Goal: Transaction & Acquisition: Purchase product/service

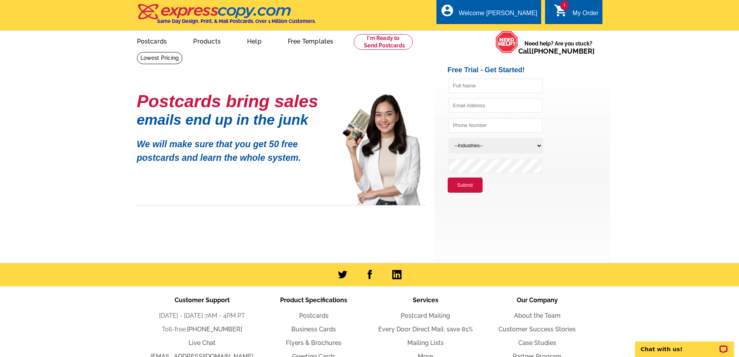
click at [579, 12] on div "My Order" at bounding box center [586, 15] width 26 height 11
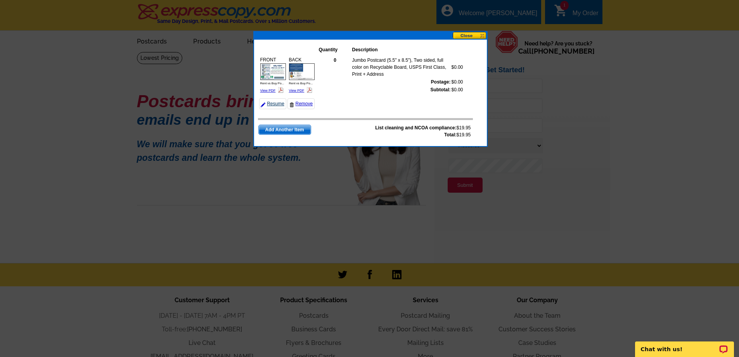
click at [275, 103] on link "Resume" at bounding box center [272, 103] width 27 height 11
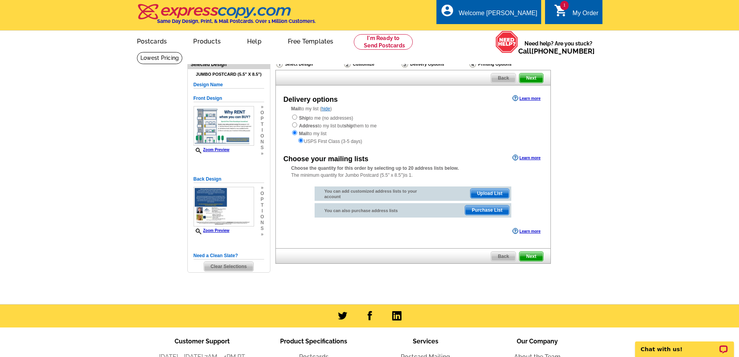
click at [619, 209] on main "Need Help? call [PHONE_NUMBER], chat with support, or have our designers make s…" at bounding box center [369, 178] width 739 height 252
click at [487, 210] on span "Purchase List" at bounding box center [487, 209] width 44 height 9
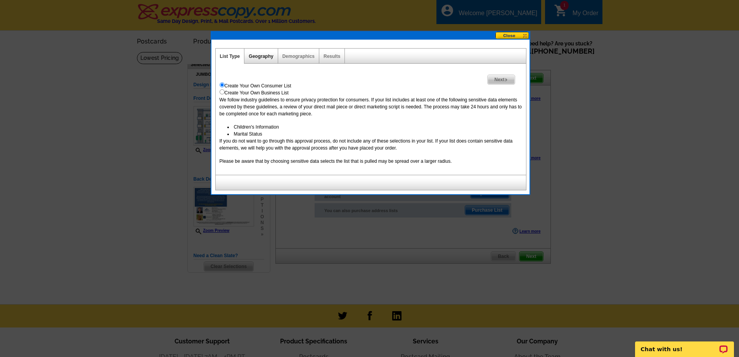
click at [260, 55] on link "Geography" at bounding box center [261, 56] width 24 height 5
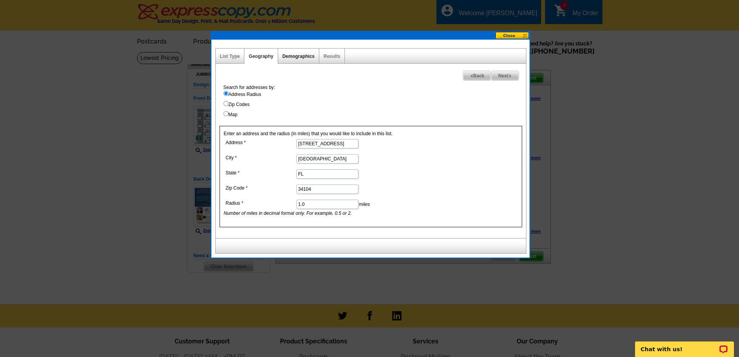
click at [300, 57] on link "Demographics" at bounding box center [298, 56] width 32 height 5
select select
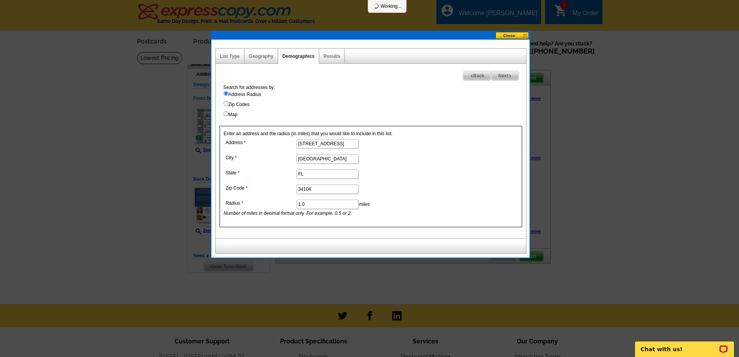
select select
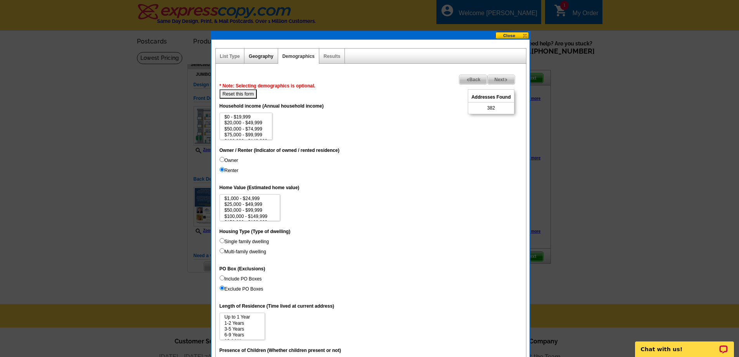
click at [261, 55] on link "Geography" at bounding box center [261, 56] width 24 height 5
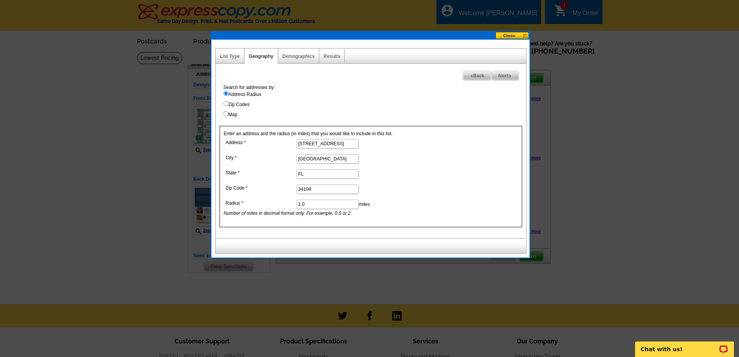
drag, startPoint x: 305, startPoint y: 204, endPoint x: 307, endPoint y: 189, distance: 15.6
click at [295, 205] on dd "1.0 miles Number of miles in decimal format only. For example, 0.5 or 2." at bounding box center [327, 206] width 206 height 19
type input "1.2"
click at [504, 76] on span "Next" at bounding box center [505, 75] width 27 height 9
select select
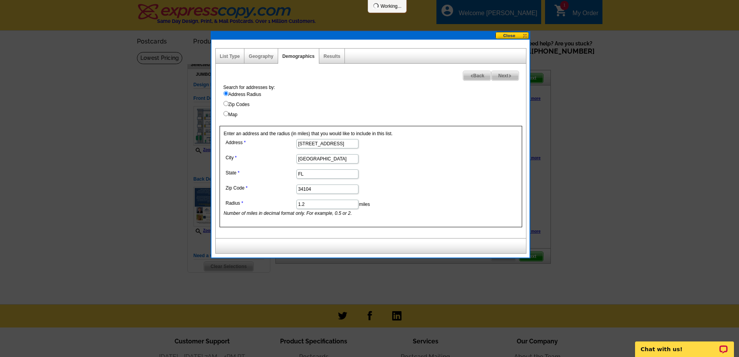
select select
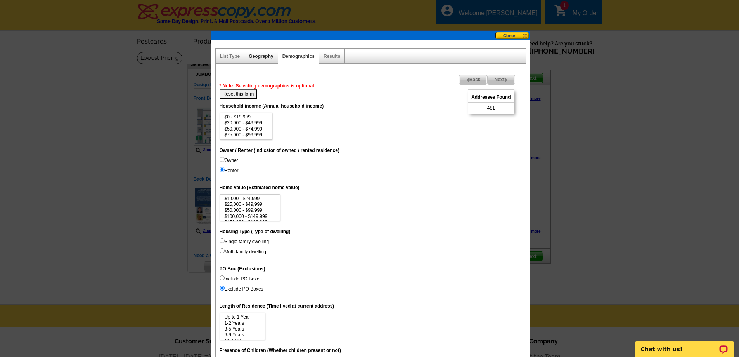
click at [260, 55] on link "Geography" at bounding box center [261, 56] width 24 height 5
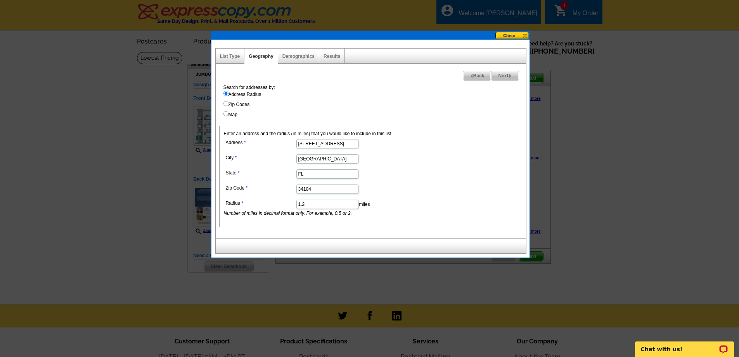
click at [305, 204] on input "1.2" at bounding box center [327, 203] width 62 height 9
type input "1.3"
click at [504, 74] on span "Next" at bounding box center [505, 75] width 27 height 9
select select
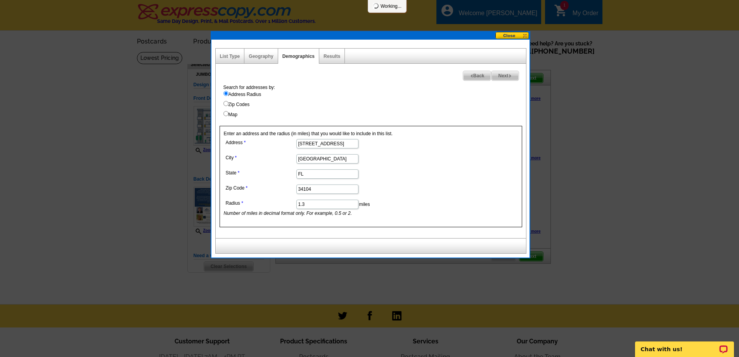
select select
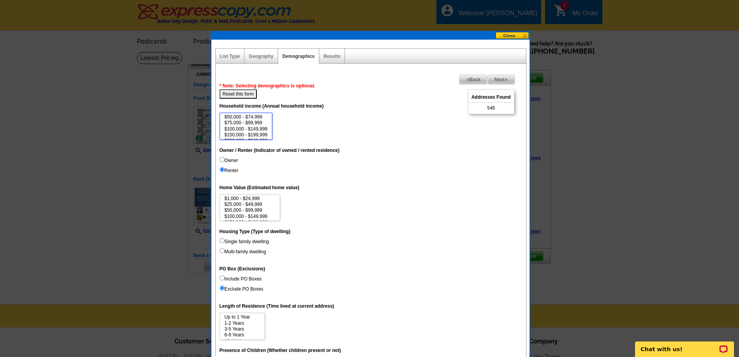
scroll to position [7, 0]
click at [222, 170] on input "Renter" at bounding box center [222, 169] width 5 height 5
click at [222, 160] on input "Owner" at bounding box center [222, 159] width 5 height 5
radio input "true"
click at [222, 169] on input "Renter" at bounding box center [222, 169] width 5 height 5
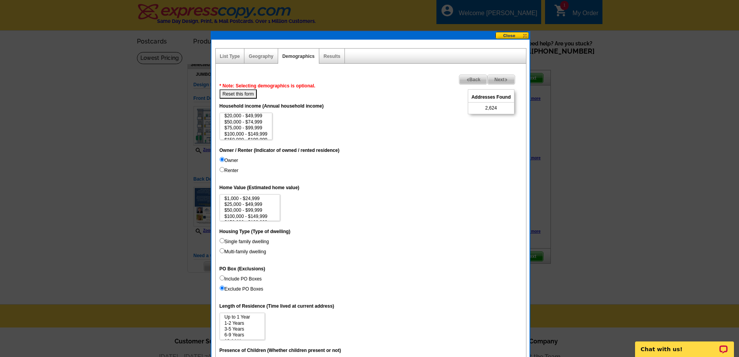
radio input "true"
click at [253, 128] on option "$75,000 - $99,999" at bounding box center [246, 128] width 45 height 6
click at [253, 121] on option "$50,000 - $74,999" at bounding box center [246, 122] width 45 height 6
click at [250, 134] on option "$100,000 - $149,999" at bounding box center [246, 134] width 45 height 6
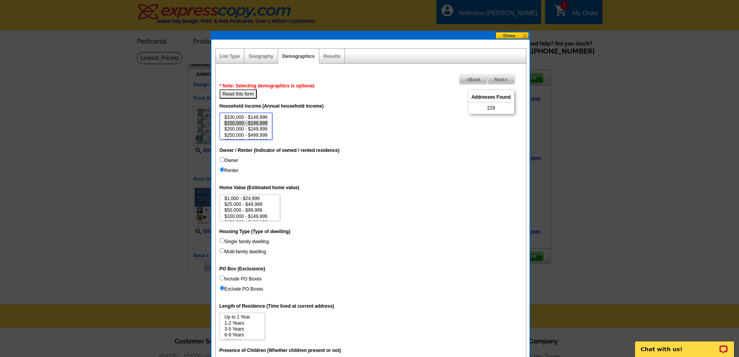
click at [252, 123] on option "$150,000 - $199,999" at bounding box center [246, 123] width 45 height 6
click at [250, 128] on option "$200,000 - $249,999" at bounding box center [246, 129] width 45 height 6
click at [247, 135] on option "$250,000 - $499,999" at bounding box center [246, 135] width 45 height 6
click at [230, 116] on option "$0 - $19,999" at bounding box center [246, 117] width 45 height 6
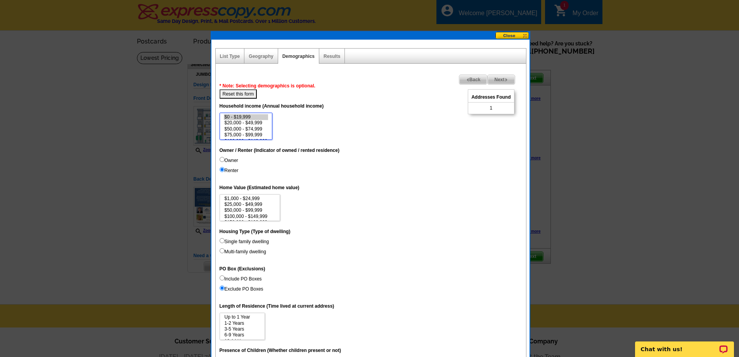
scroll to position [17, 0]
select select "100000-149999"
click at [249, 124] on option "$100,000 - $149,999" at bounding box center [246, 124] width 45 height 6
click at [304, 122] on dd "$0 - $19,999 $20,000 - $49,999 $50,000 - $74,999 $75,000 - $99,999 $100,000 - $…" at bounding box center [371, 126] width 303 height 27
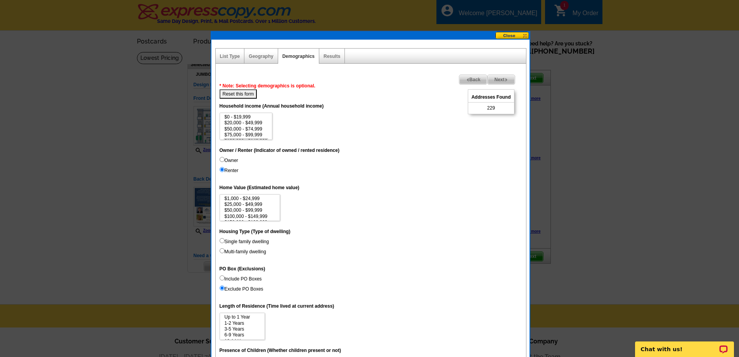
click at [244, 94] on button "Reset this form" at bounding box center [239, 93] width 38 height 9
select select
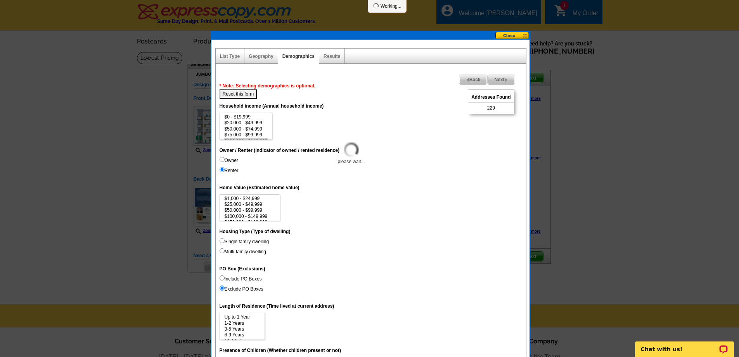
select select
click at [264, 56] on link "Geography" at bounding box center [261, 56] width 24 height 5
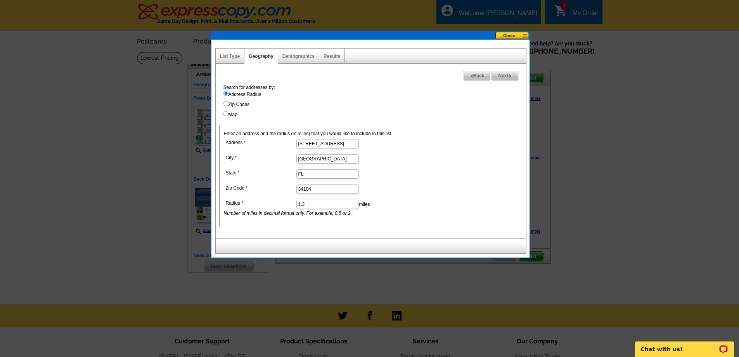
click at [507, 76] on span "Next" at bounding box center [505, 75] width 27 height 9
select select
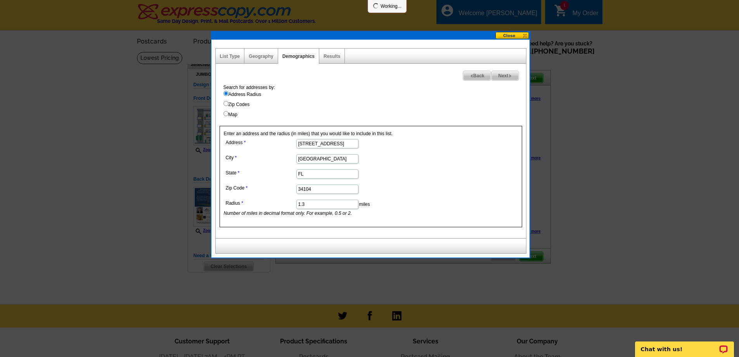
select select
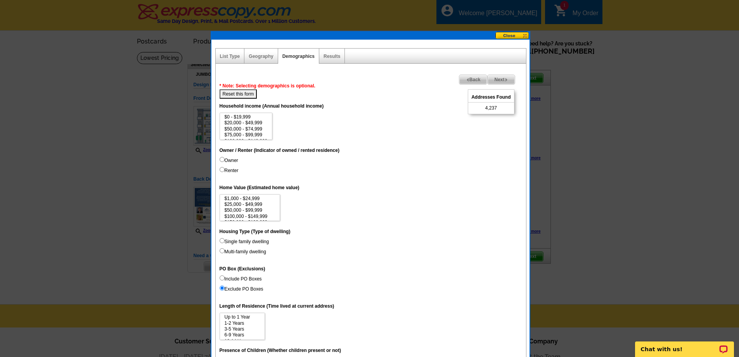
click at [222, 169] on input "Renter" at bounding box center [222, 169] width 5 height 5
radio input "true"
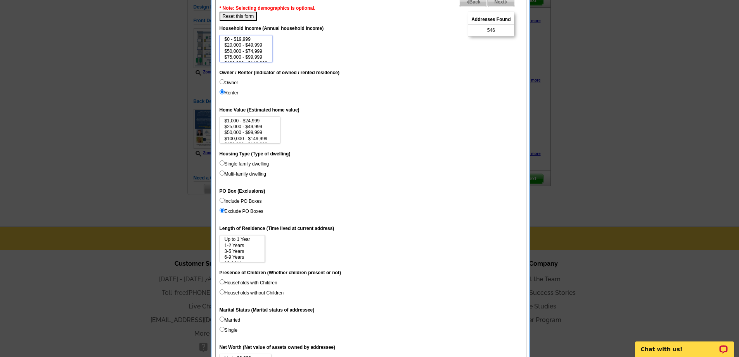
scroll to position [12, 0]
click at [254, 52] on option "$100,000 - $149,999" at bounding box center [246, 52] width 45 height 6
select select "150000-199999"
click at [253, 58] on option "$150,000 - $199,999" at bounding box center [246, 57] width 45 height 6
click at [234, 15] on button "Reset this form" at bounding box center [239, 16] width 38 height 9
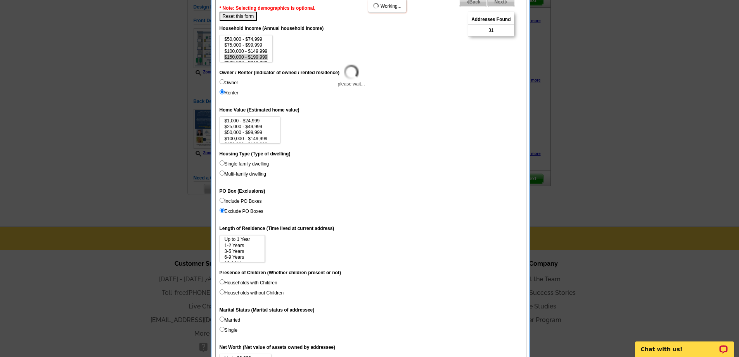
select select
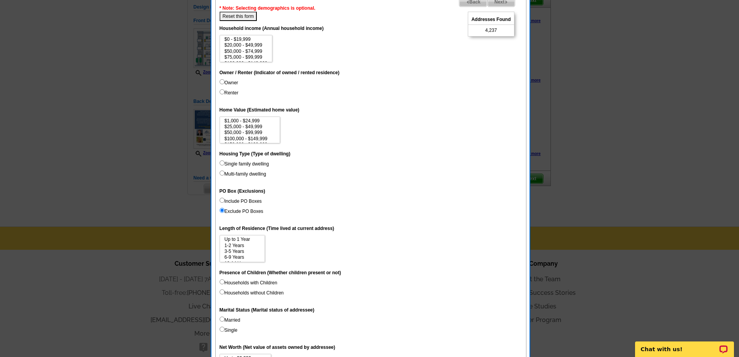
click at [222, 92] on input "Renter" at bounding box center [222, 91] width 5 height 5
radio input "true"
click at [249, 50] on select "$0 - $19,999 $20,000 - $49,999 $50,000 - $74,999 $75,000 - $99,999 $100,000 - $…" at bounding box center [246, 48] width 53 height 27
drag, startPoint x: 248, startPoint y: 55, endPoint x: 247, endPoint y: 60, distance: 5.3
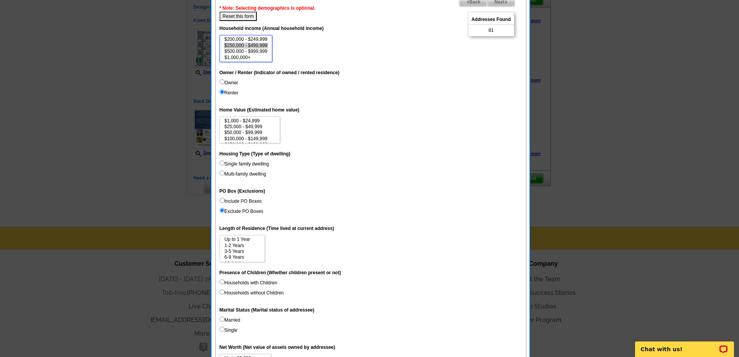
select select "75000-99999"
click at [247, 60] on select "$0 - $19,999 $20,000 - $49,999 $50,000 - $74,999 $75,000 - $99,999 $100,000 - $…" at bounding box center [246, 48] width 53 height 27
click at [223, 172] on input "Multi-family dwelling" at bounding box center [222, 172] width 5 height 5
radio input "true"
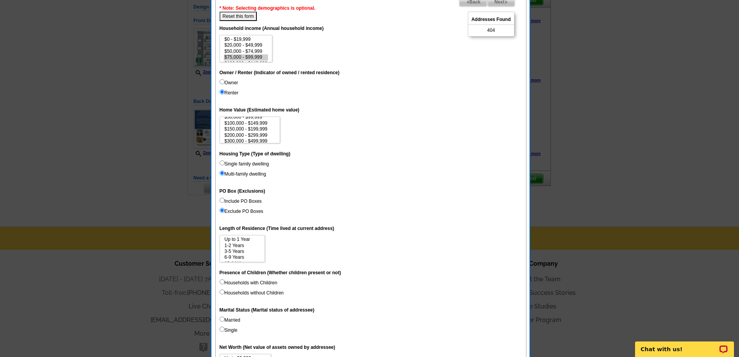
click at [222, 200] on input "Include PO Boxes" at bounding box center [222, 199] width 5 height 5
radio input "true"
click at [223, 200] on input "Include PO Boxes" at bounding box center [222, 199] width 5 height 5
click at [223, 163] on input "Single family dwelling" at bounding box center [222, 162] width 5 height 5
radio input "true"
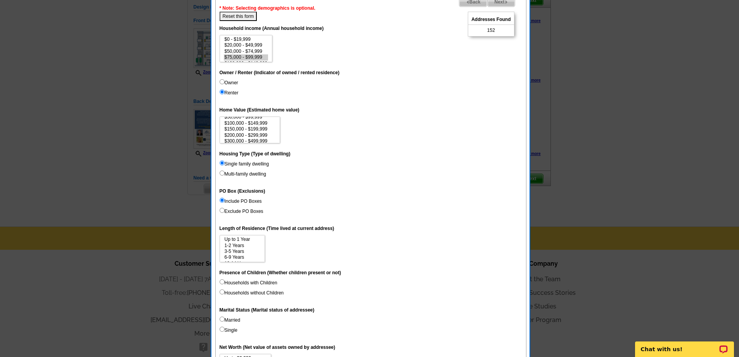
click at [221, 172] on input "Multi-family dwelling" at bounding box center [222, 172] width 5 height 5
radio input "true"
click at [222, 163] on input "Single family dwelling" at bounding box center [222, 162] width 5 height 5
radio input "true"
click at [223, 172] on input "Multi-family dwelling" at bounding box center [222, 172] width 5 height 5
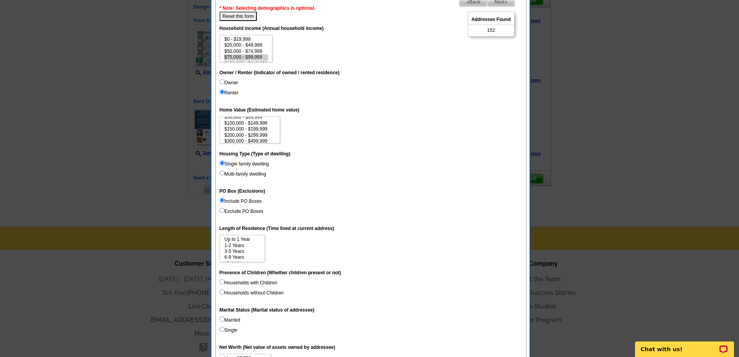
radio input "true"
click at [222, 210] on input "Exclude PO Boxes" at bounding box center [222, 210] width 5 height 5
radio input "true"
click at [223, 199] on input "Include PO Boxes" at bounding box center [222, 199] width 5 height 5
radio input "true"
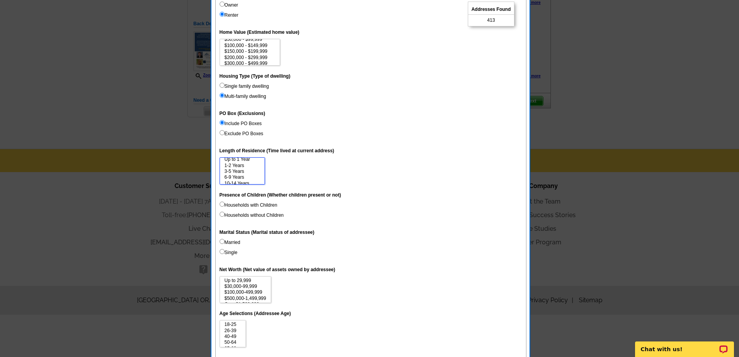
scroll to position [0, 0]
click at [231, 173] on option "3-5 Years" at bounding box center [242, 174] width 37 height 6
click at [233, 168] on option "1-2 Years" at bounding box center [242, 168] width 37 height 6
click at [234, 162] on option "Up to 1 Year" at bounding box center [242, 162] width 37 height 6
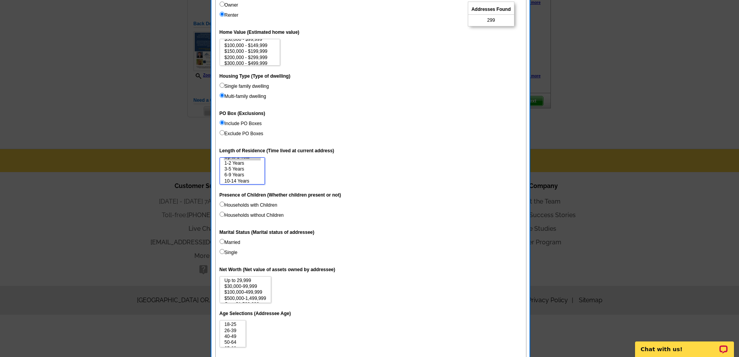
select select "0-1"
click at [222, 203] on input "Households with Children" at bounding box center [222, 203] width 5 height 5
radio input "true"
click at [221, 214] on input "Households without Children" at bounding box center [222, 213] width 5 height 5
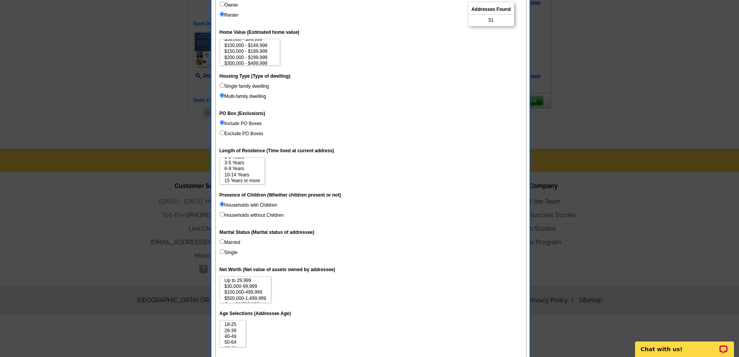
radio input "true"
click at [223, 213] on input "Households without Children" at bounding box center [222, 213] width 5 height 5
click at [318, 217] on dd "Households with Children Households without Children" at bounding box center [371, 211] width 303 height 20
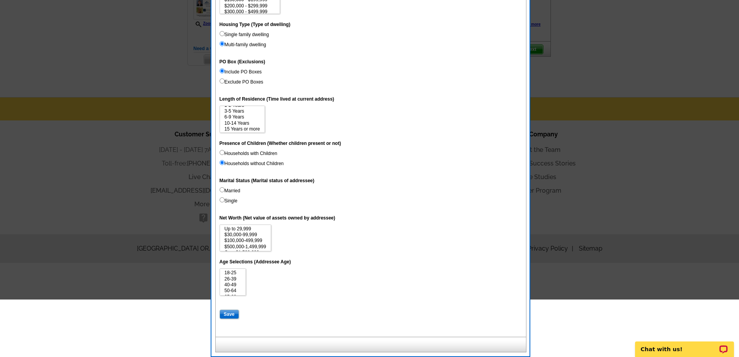
scroll to position [0, 0]
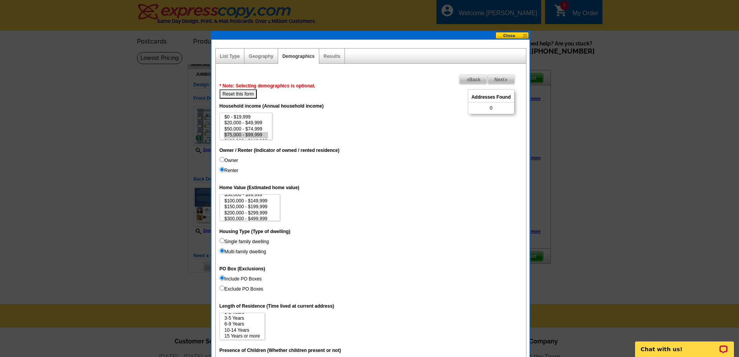
click at [236, 94] on button "Reset this form" at bounding box center [239, 93] width 38 height 9
select select
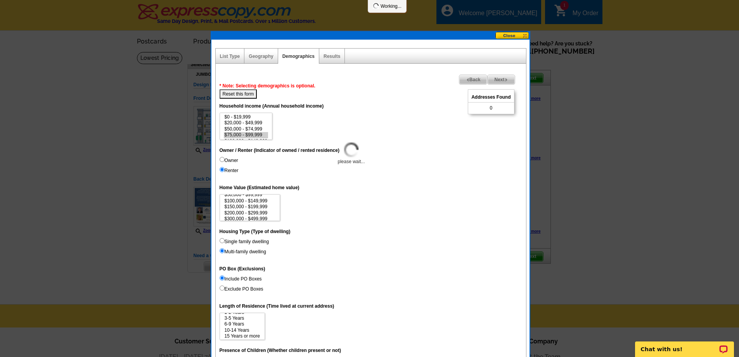
select select
click at [246, 135] on option "$75,000 - $99,999" at bounding box center [246, 135] width 45 height 6
select select "75000-99999"
click at [223, 170] on input "Renter" at bounding box center [222, 169] width 5 height 5
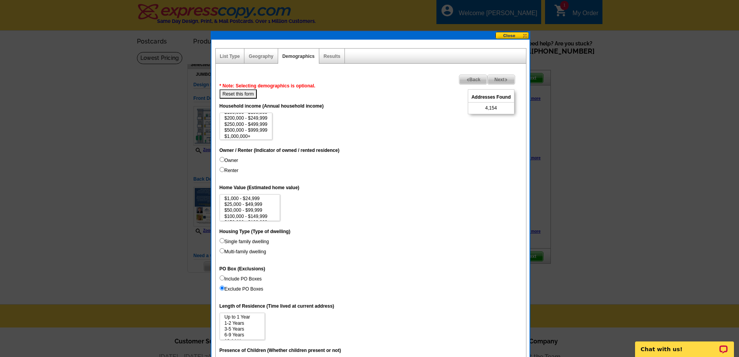
radio input "true"
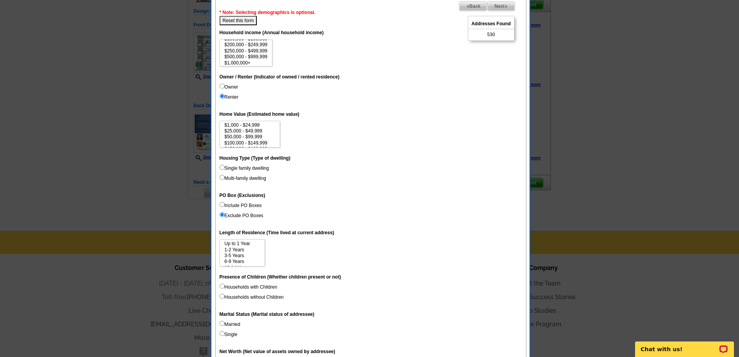
scroll to position [78, 0]
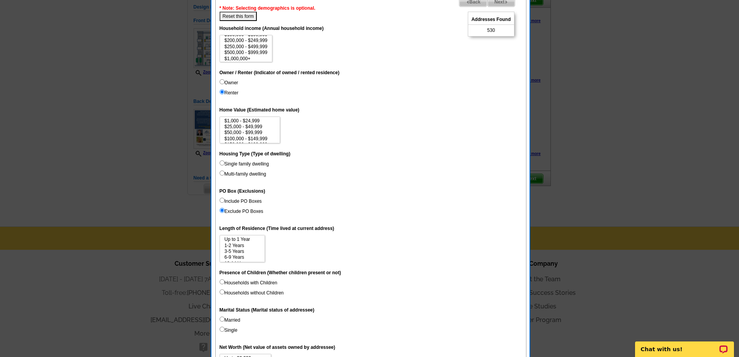
click at [222, 171] on input "Multi-family dwelling" at bounding box center [222, 172] width 5 height 5
radio input "true"
click at [222, 200] on input "Include PO Boxes" at bounding box center [222, 199] width 5 height 5
radio input "true"
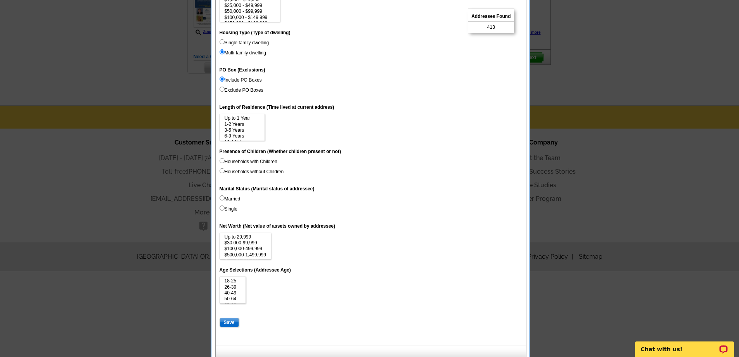
scroll to position [207, 0]
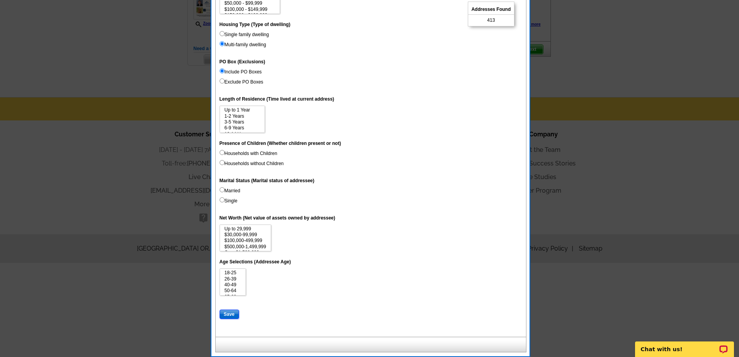
click at [229, 313] on input "Save" at bounding box center [229, 313] width 19 height 9
select select
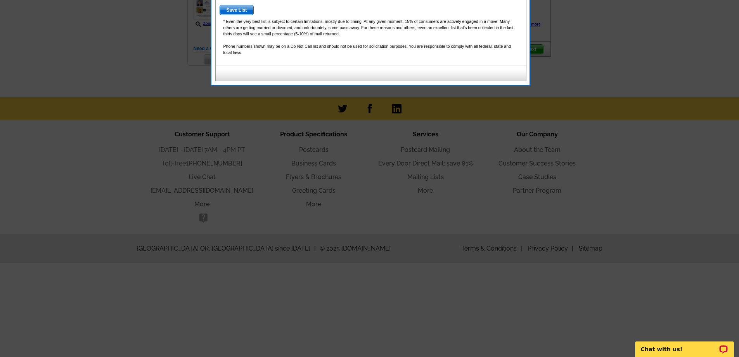
click at [239, 10] on span "Save List" at bounding box center [237, 9] width 34 height 9
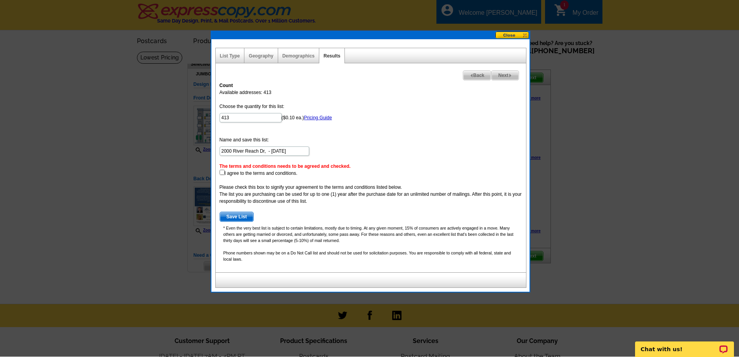
scroll to position [0, 0]
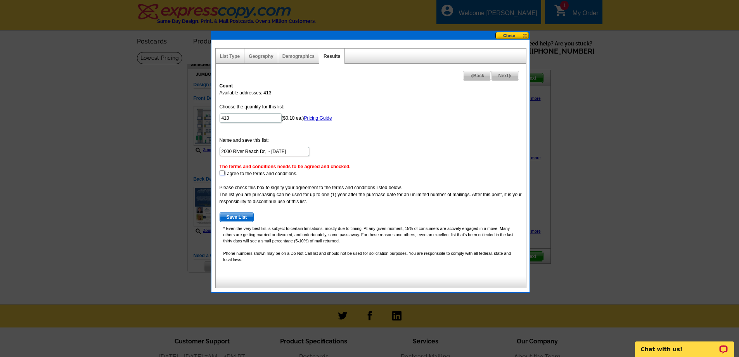
click at [222, 173] on input "checkbox" at bounding box center [222, 172] width 5 height 5
checkbox input "true"
click at [240, 215] on span "Save List" at bounding box center [237, 216] width 34 height 9
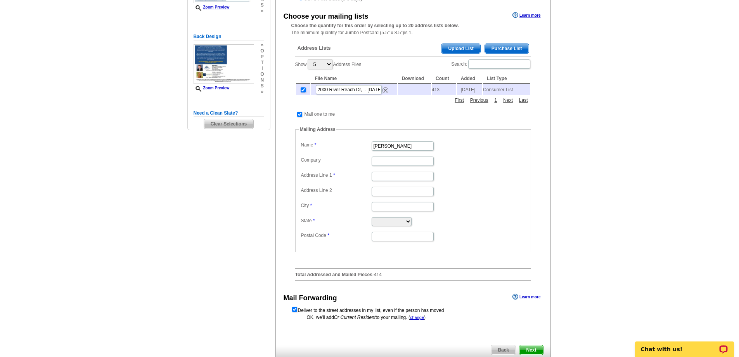
scroll to position [155, 0]
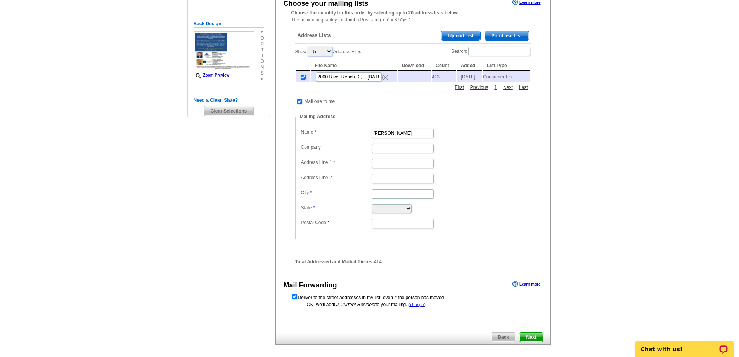
click at [329, 52] on select "5 10 25 50 100" at bounding box center [320, 52] width 25 height 10
select select "100"
click at [308, 47] on select "5 10 25 50 100" at bounding box center [320, 52] width 25 height 10
click at [508, 36] on span "Purchase List" at bounding box center [507, 35] width 44 height 9
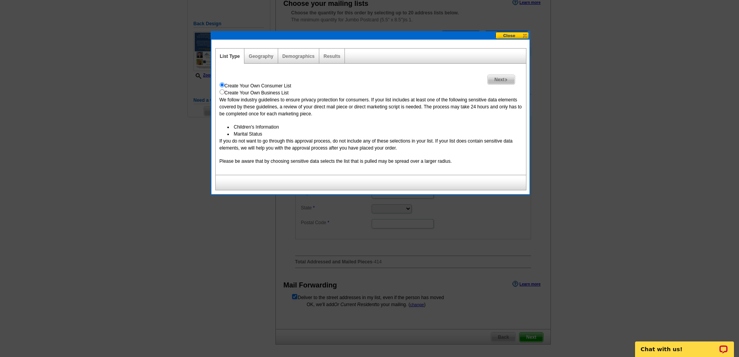
click at [496, 22] on div at bounding box center [369, 101] width 739 height 512
click at [525, 35] on button at bounding box center [512, 35] width 34 height 7
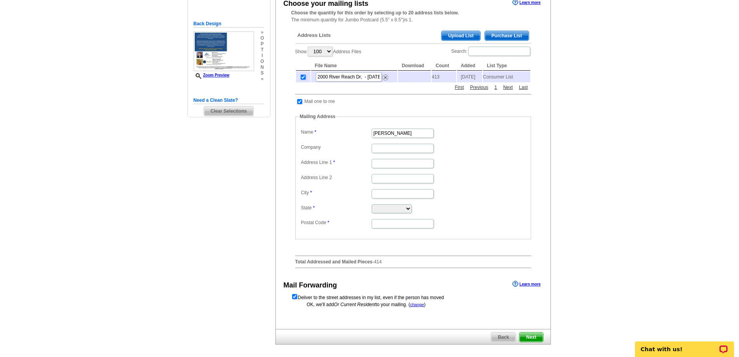
click at [463, 35] on span "Upload List" at bounding box center [461, 35] width 38 height 9
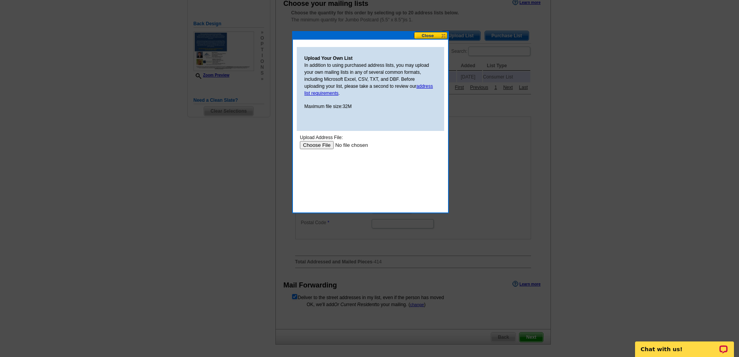
scroll to position [0, 0]
click at [443, 35] on button at bounding box center [431, 35] width 34 height 7
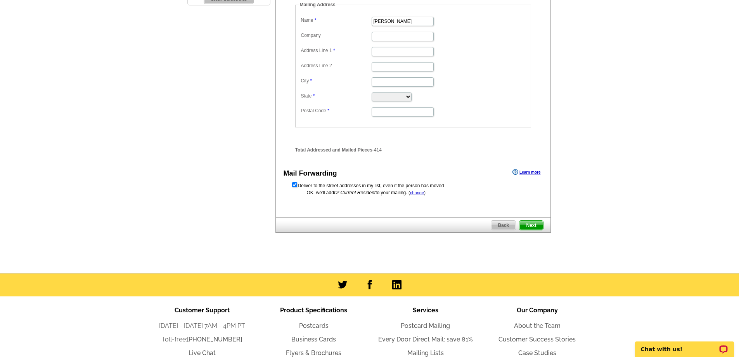
scroll to position [272, 0]
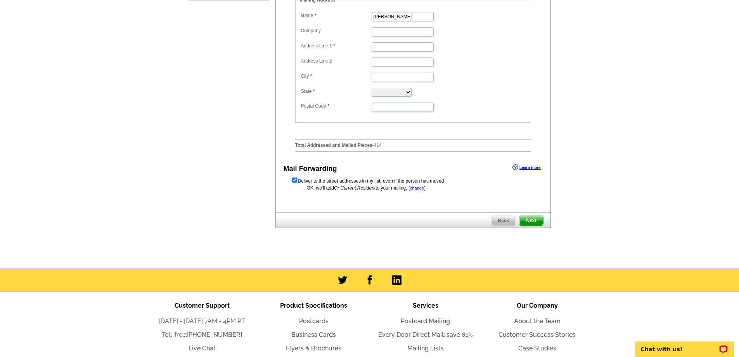
click at [533, 224] on span "Next" at bounding box center [531, 220] width 23 height 9
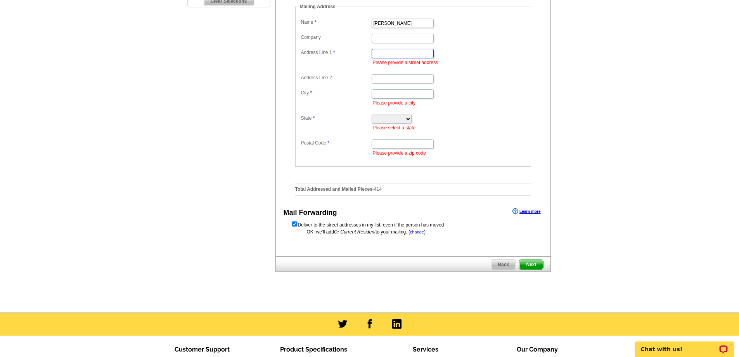
click at [376, 58] on input "Address Line 1" at bounding box center [403, 53] width 62 height 9
type input "[STREET_ADDRESS]"
type input "ESTERO"
select select "FL"
type input "33928-4312"
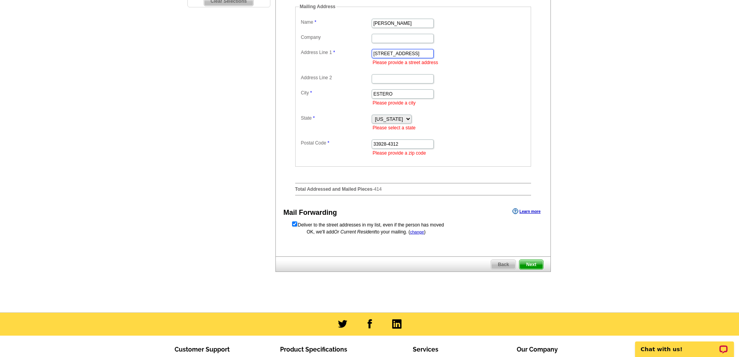
scroll to position [0, 0]
click at [530, 267] on span "Next" at bounding box center [531, 264] width 23 height 9
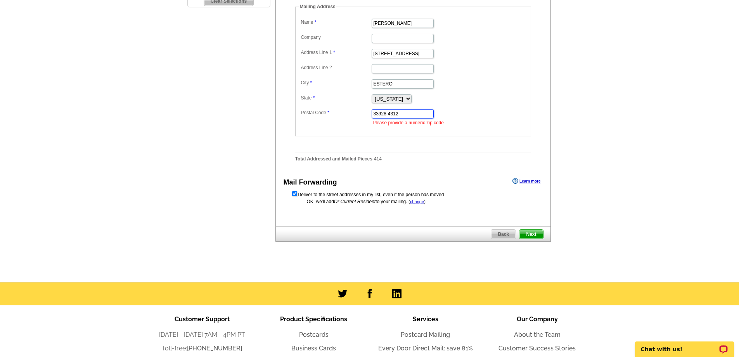
drag, startPoint x: 400, startPoint y: 118, endPoint x: 386, endPoint y: 118, distance: 13.6
click at [386, 118] on input "33928-4312" at bounding box center [403, 113] width 62 height 9
type input "33928"
click at [508, 97] on dd "Alabama Alaska Arizona Arkansas California Colorado Connecticut District of Col…" at bounding box center [413, 98] width 228 height 12
click at [528, 236] on span "Next" at bounding box center [531, 233] width 23 height 9
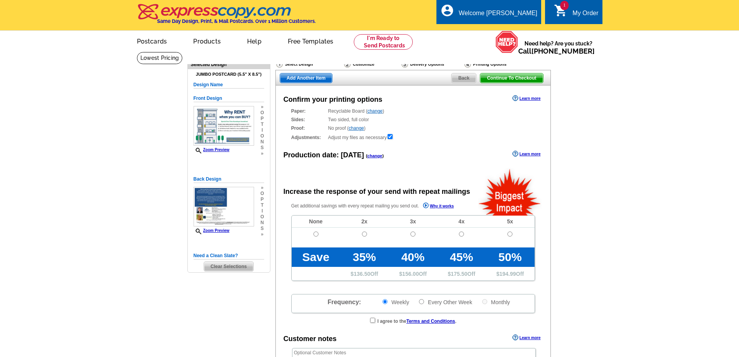
radio input "false"
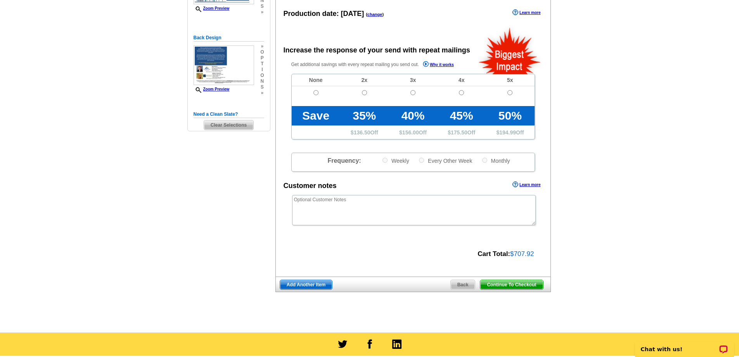
scroll to position [155, 0]
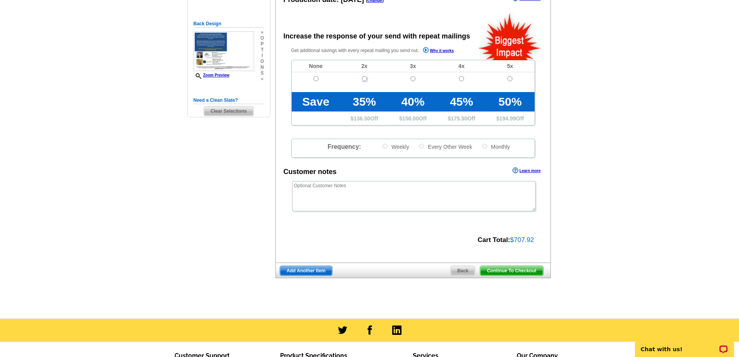
click at [364, 78] on input "radio" at bounding box center [364, 78] width 5 height 5
radio input "true"
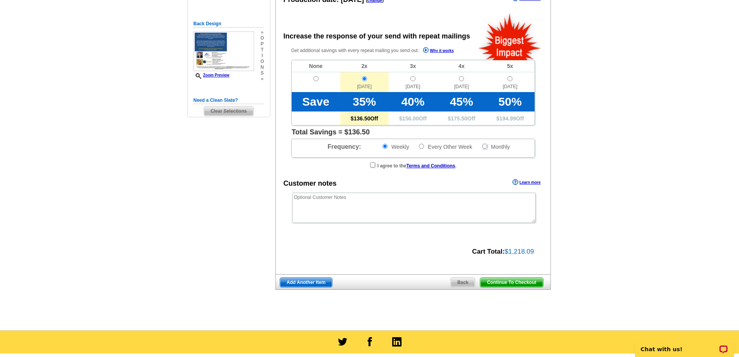
click at [485, 147] on input "Monthly" at bounding box center [484, 146] width 5 height 5
radio input "true"
click at [315, 80] on input "radio" at bounding box center [316, 78] width 5 height 5
radio input "true"
radio input "false"
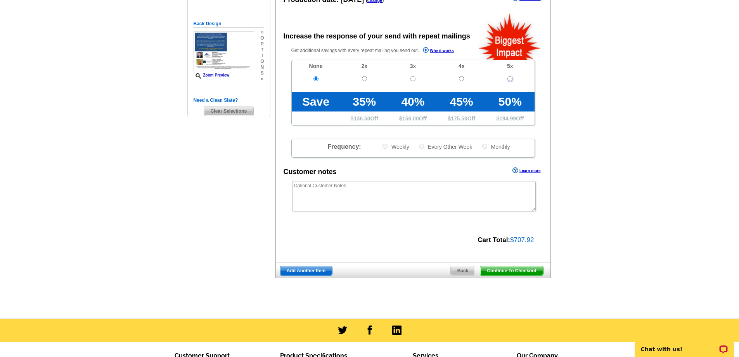
click at [510, 79] on input "radio" at bounding box center [510, 78] width 5 height 5
radio input "true"
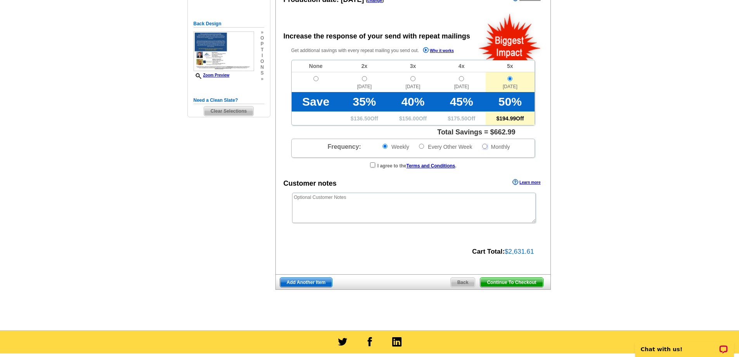
click at [485, 146] on input "Monthly" at bounding box center [484, 146] width 5 height 5
radio input "true"
click at [315, 80] on input "radio" at bounding box center [316, 78] width 5 height 5
radio input "true"
radio input "false"
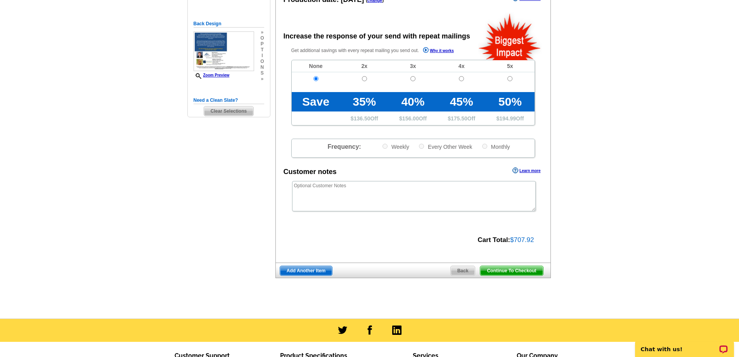
click at [508, 271] on span "Continue To Checkout" at bounding box center [511, 270] width 62 height 9
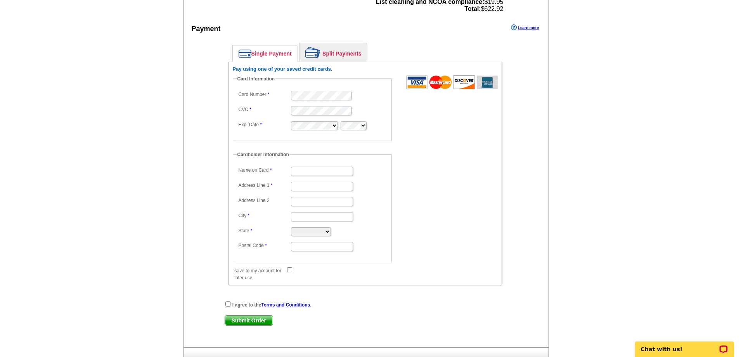
scroll to position [349, 0]
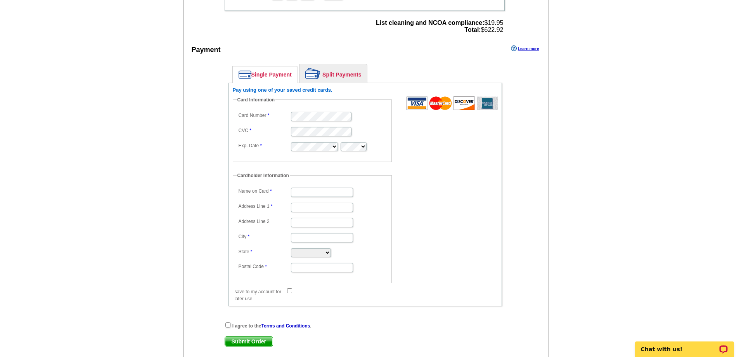
click at [334, 74] on link "Split Payments" at bounding box center [334, 73] width 68 height 19
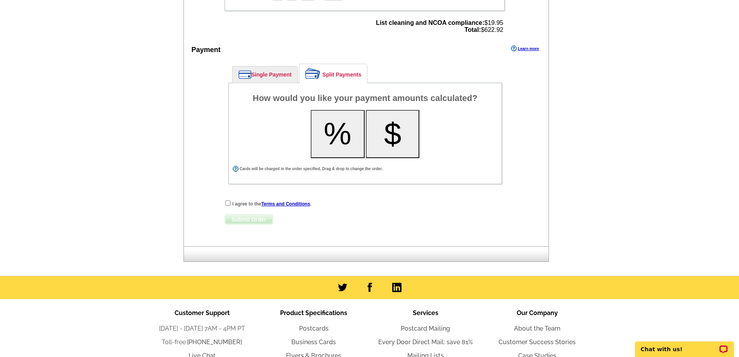
click at [261, 73] on link "Single Payment" at bounding box center [265, 74] width 65 height 16
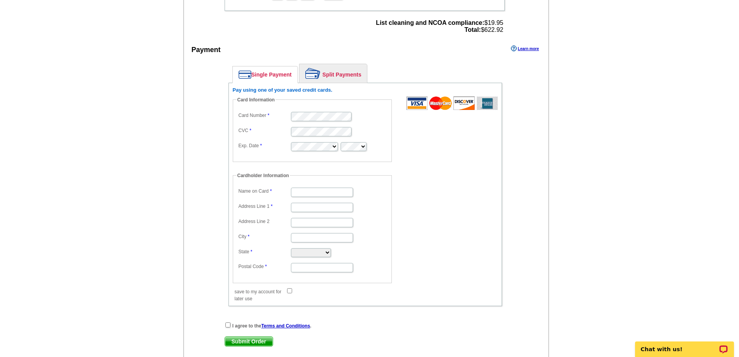
click at [338, 74] on link "Split Payments" at bounding box center [334, 73] width 68 height 19
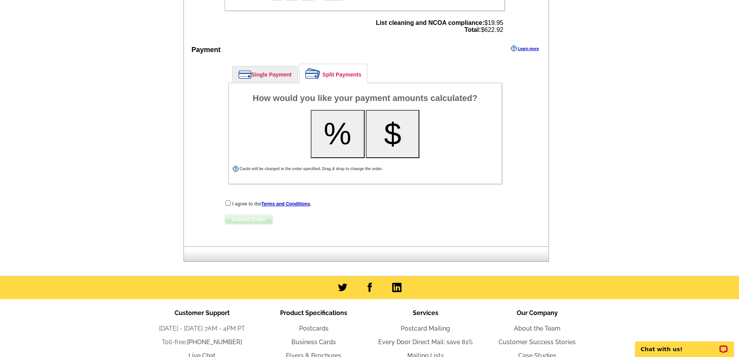
click at [334, 132] on button "%" at bounding box center [338, 134] width 54 height 48
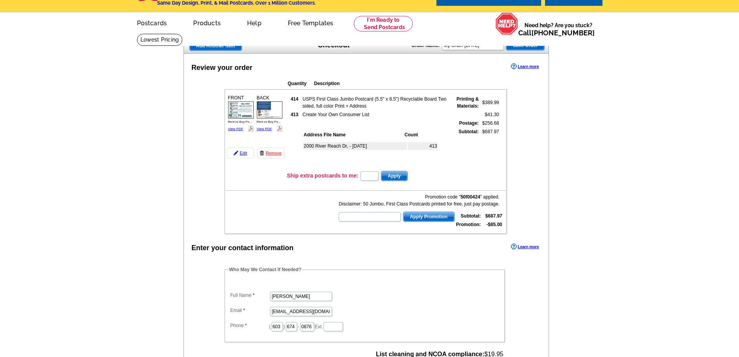
scroll to position [0, 0]
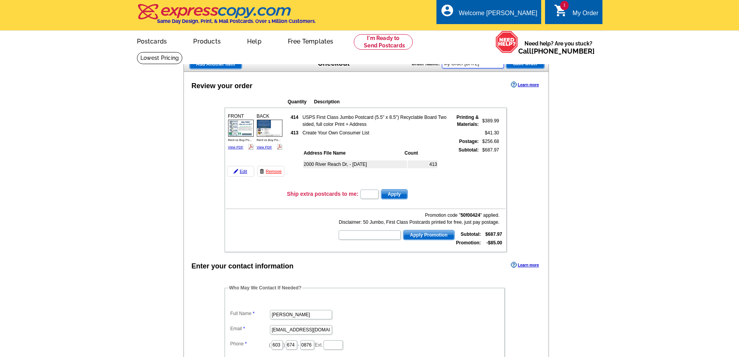
drag, startPoint x: 444, startPoint y: 64, endPoint x: 601, endPoint y: 101, distance: 160.9
click at [243, 172] on link "Edit" at bounding box center [240, 171] width 27 height 11
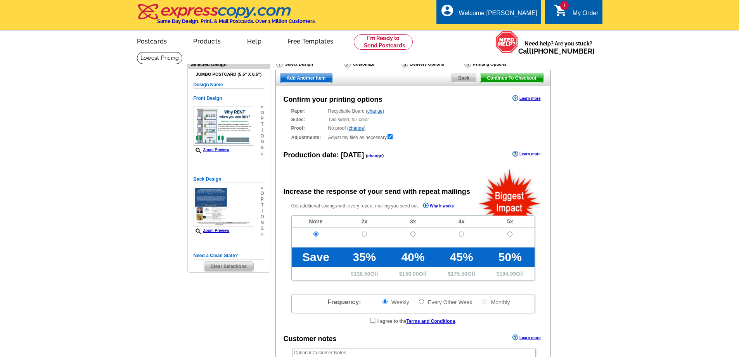
radio input "false"
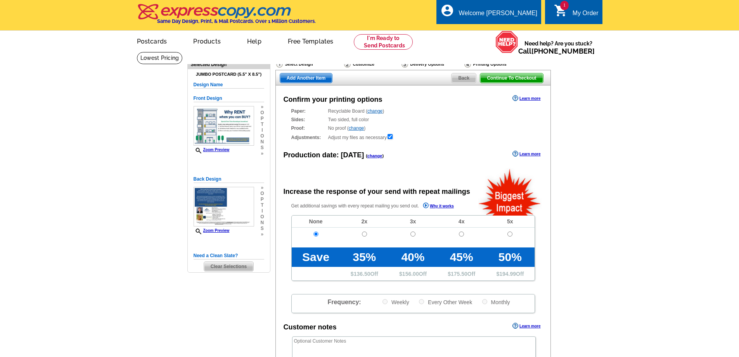
click at [462, 79] on span "Back" at bounding box center [464, 77] width 24 height 9
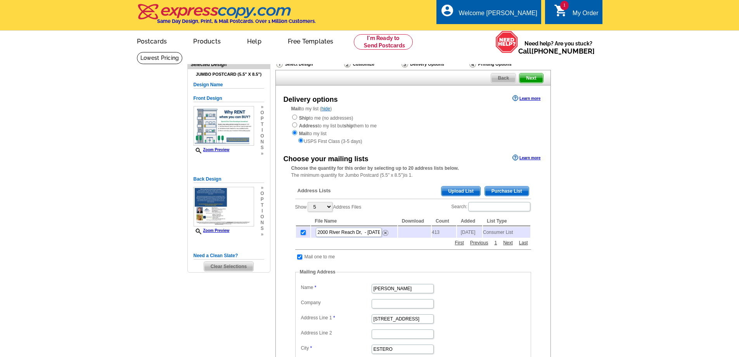
click at [503, 78] on span "Back" at bounding box center [503, 77] width 24 height 9
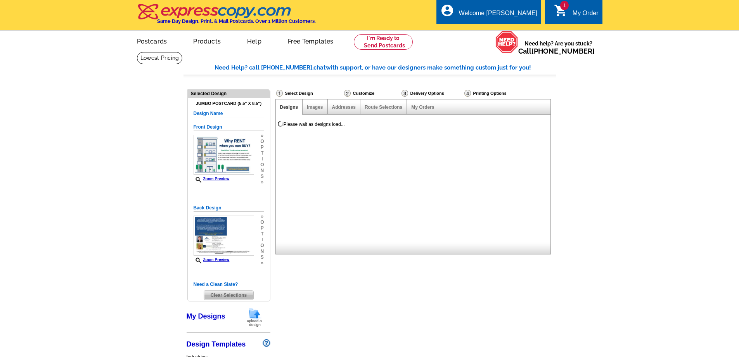
select select "785"
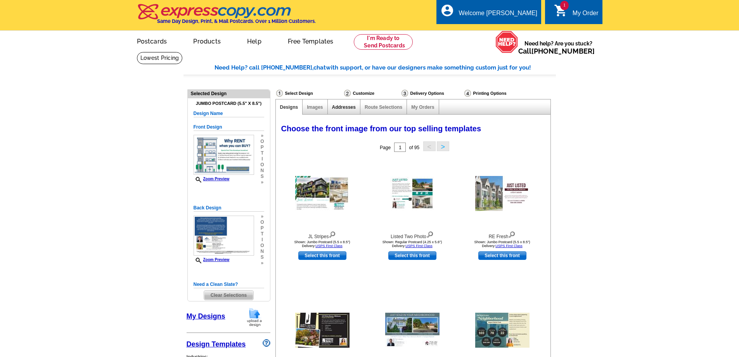
click at [344, 108] on link "Addresses" at bounding box center [344, 106] width 24 height 5
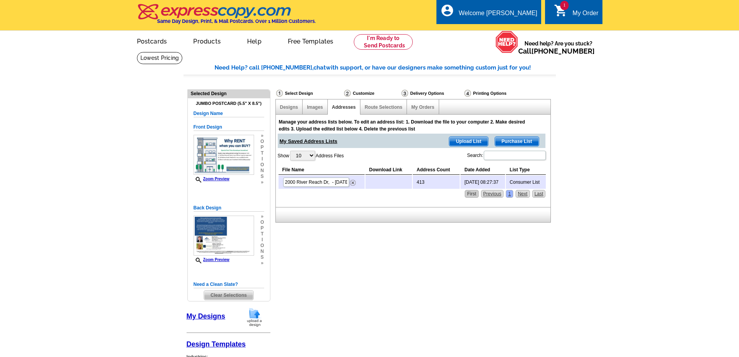
click at [471, 194] on link "First" at bounding box center [472, 194] width 14 height 8
click at [383, 107] on link "Route Selections" at bounding box center [384, 106] width 38 height 5
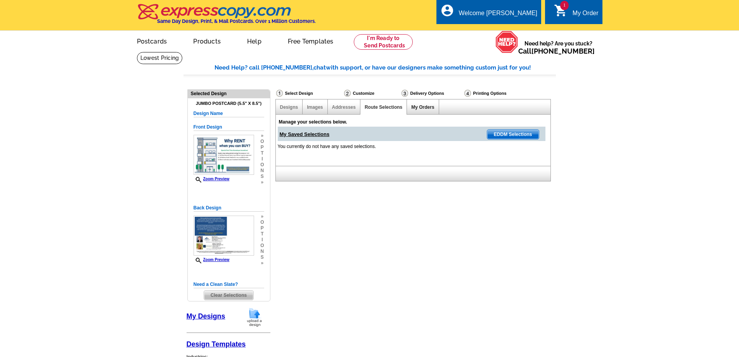
click at [418, 107] on link "My Orders" at bounding box center [422, 106] width 23 height 5
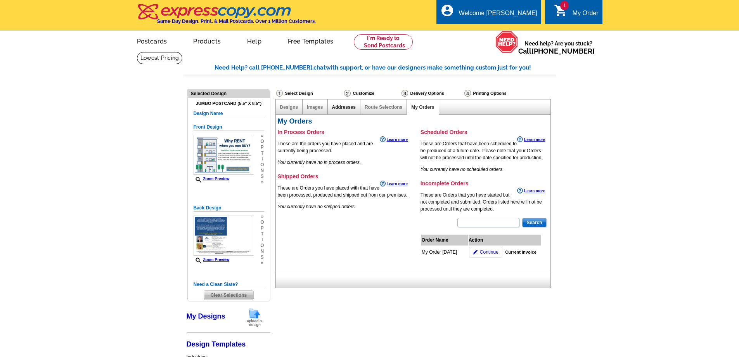
click at [343, 107] on link "Addresses" at bounding box center [344, 106] width 24 height 5
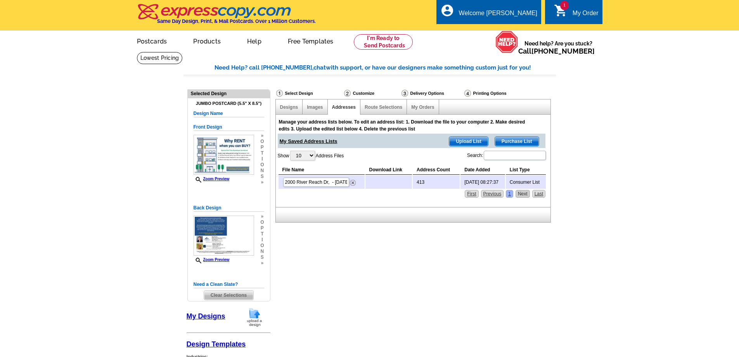
click at [522, 192] on link "Next" at bounding box center [523, 194] width 14 height 8
click at [466, 142] on span "Upload List" at bounding box center [468, 141] width 38 height 9
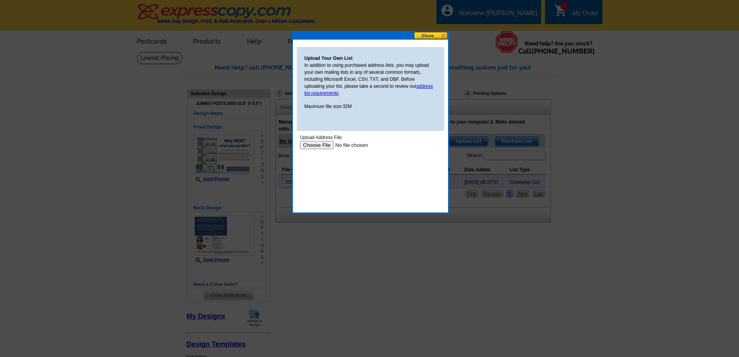
click at [442, 35] on button at bounding box center [431, 35] width 34 height 7
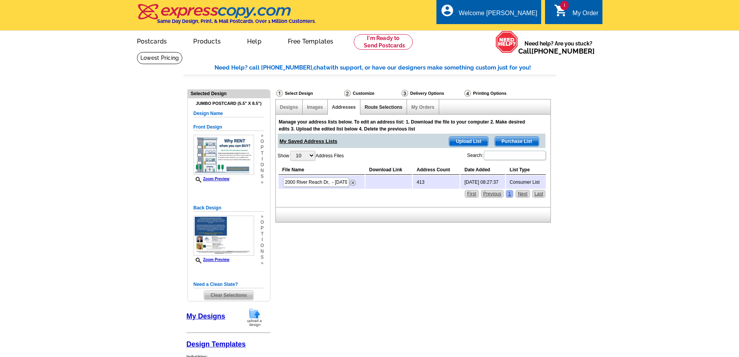
click at [385, 107] on link "Route Selections" at bounding box center [384, 106] width 38 height 5
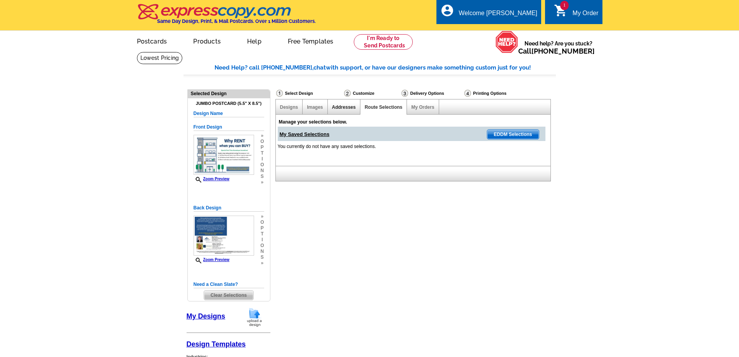
click at [344, 107] on link "Addresses" at bounding box center [344, 106] width 24 height 5
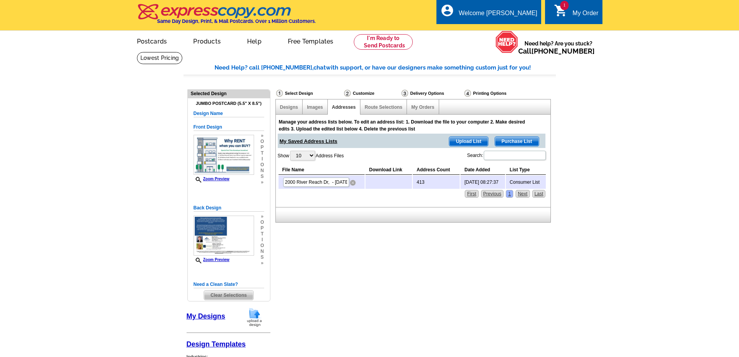
drag, startPoint x: 353, startPoint y: 183, endPoint x: 406, endPoint y: 26, distance: 165.9
click at [353, 183] on img at bounding box center [353, 183] width 6 height 6
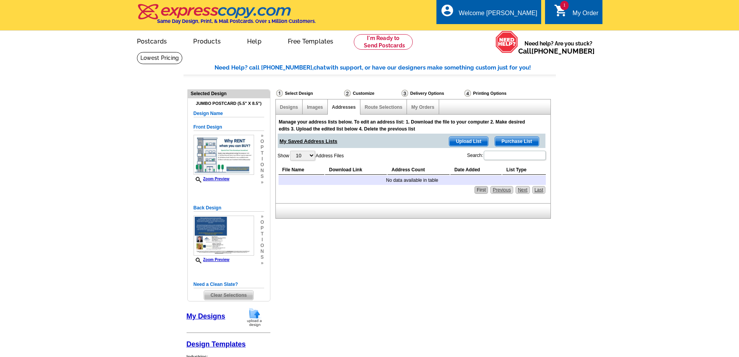
click at [481, 190] on link "First" at bounding box center [482, 190] width 14 height 8
click at [517, 141] on span "Purchase List" at bounding box center [517, 141] width 44 height 9
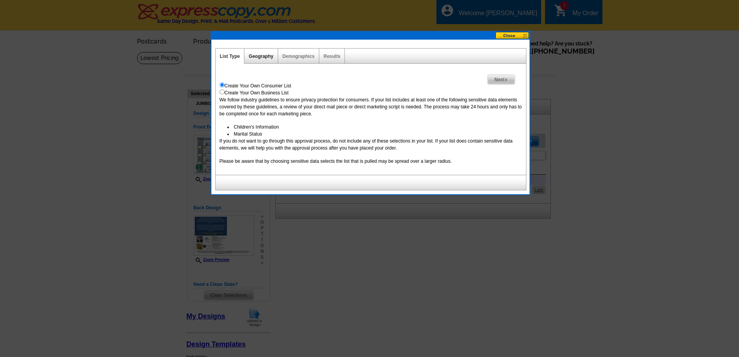
click at [264, 55] on link "Geography" at bounding box center [261, 56] width 24 height 5
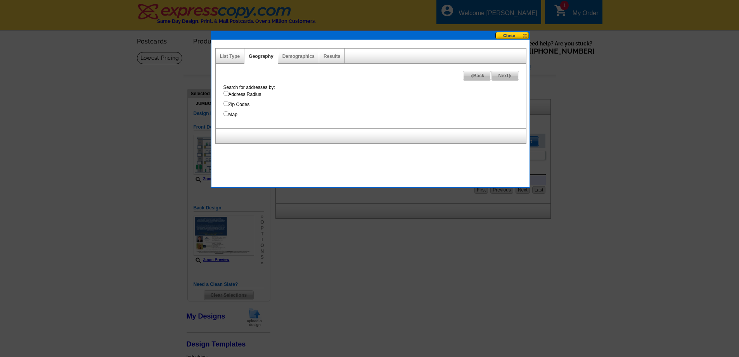
click at [225, 93] on input "Address Radius" at bounding box center [225, 93] width 5 height 5
radio input "true"
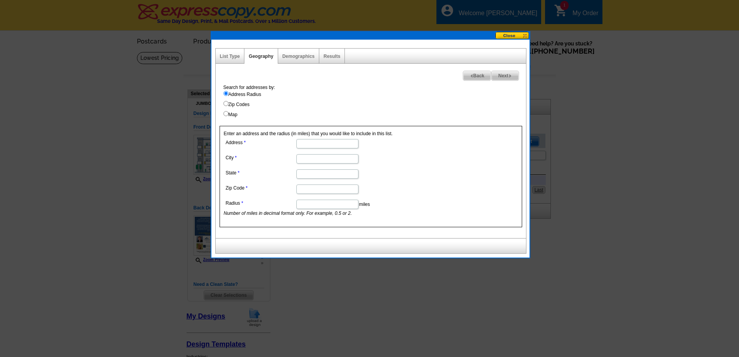
click at [299, 144] on input "Address" at bounding box center [327, 143] width 62 height 9
type input "[STREET_ADDRESS]"
type input "[GEOGRAPHIC_DATA]"
type input "FL"
type input "34104"
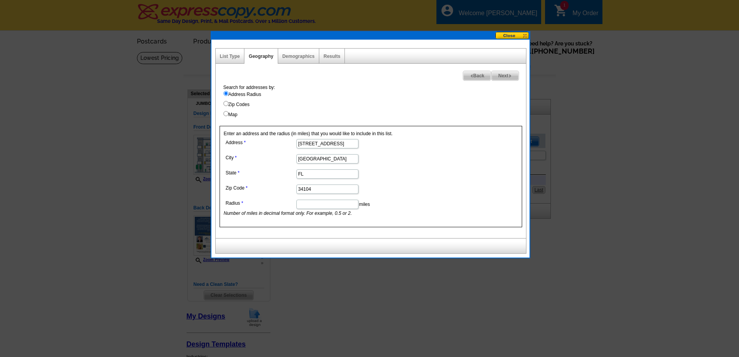
click at [227, 115] on input "Map" at bounding box center [225, 113] width 5 height 5
radio input "true"
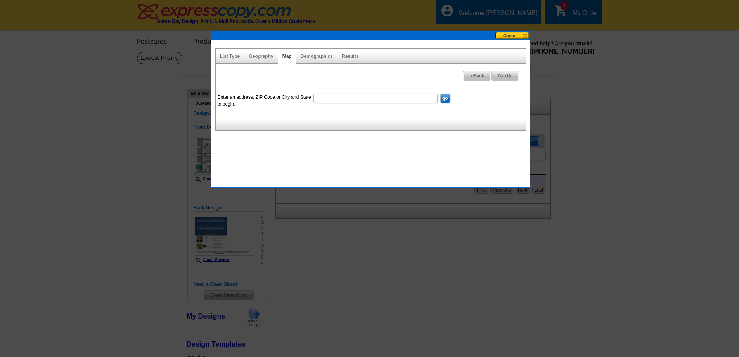
click at [319, 97] on input "Enter an address, ZIP Code or City and State to begin." at bounding box center [376, 98] width 124 height 9
paste input "20102006953812"
type input "2"
click at [262, 55] on link "Geography" at bounding box center [261, 56] width 24 height 5
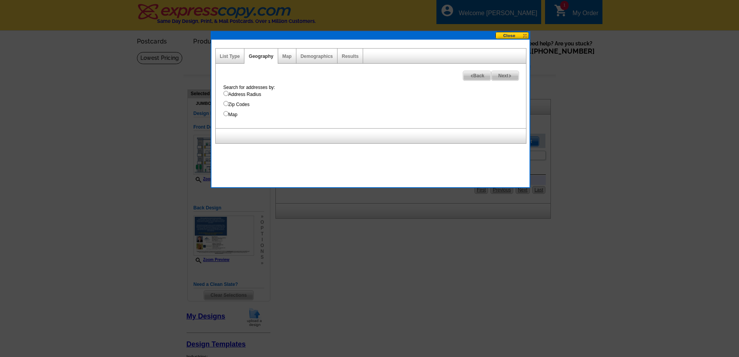
click at [227, 92] on input "Address Radius" at bounding box center [225, 93] width 5 height 5
radio input "true"
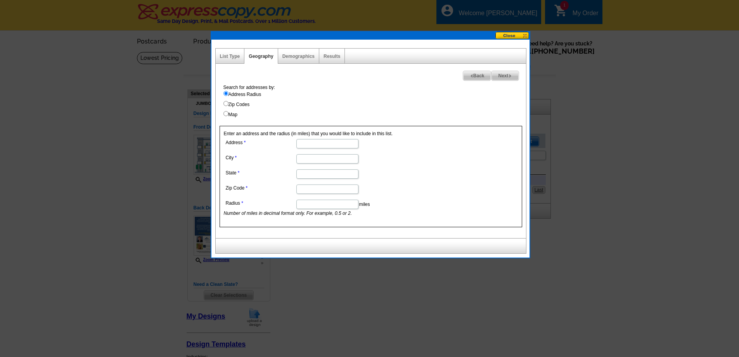
click at [303, 143] on input "Address" at bounding box center [327, 143] width 62 height 9
type input "[STREET_ADDRESS]"
type input "[GEOGRAPHIC_DATA]"
type input "FL"
type input "34104"
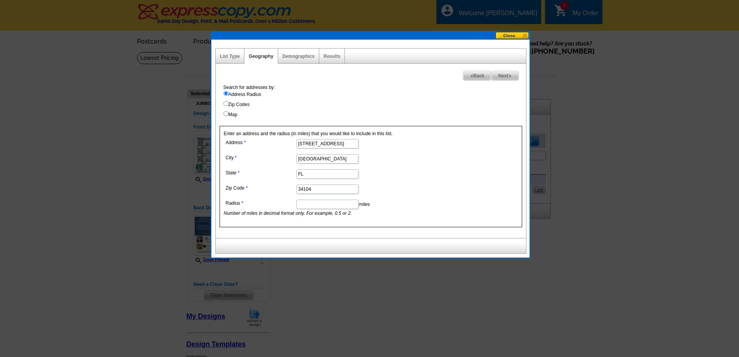
drag, startPoint x: 297, startPoint y: 144, endPoint x: 346, endPoint y: 146, distance: 48.6
click at [346, 146] on dd "[STREET_ADDRESS]" at bounding box center [327, 143] width 206 height 12
click at [226, 113] on input "Map" at bounding box center [225, 113] width 5 height 5
radio input "true"
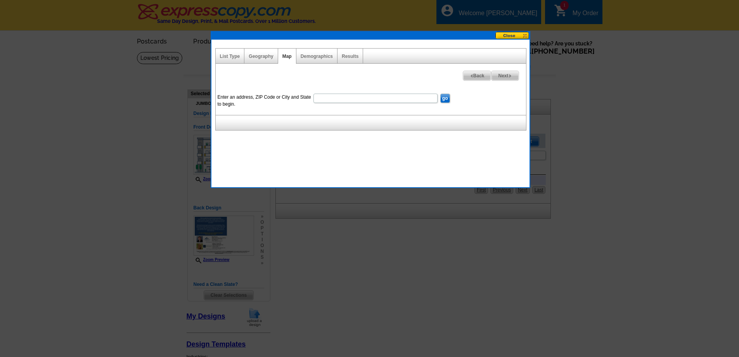
click at [318, 99] on input "Enter an address, ZIP Code or City and State to begin." at bounding box center [376, 98] width 124 height 9
paste input "[STREET_ADDRESS]"
type input "[STREET_ADDRESS]"
click at [445, 97] on input "go" at bounding box center [445, 98] width 10 height 9
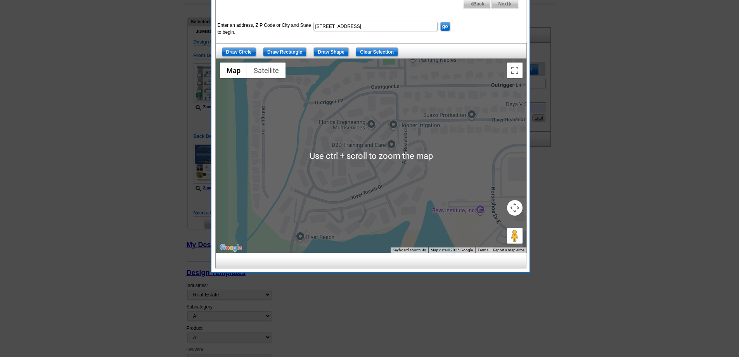
scroll to position [78, 0]
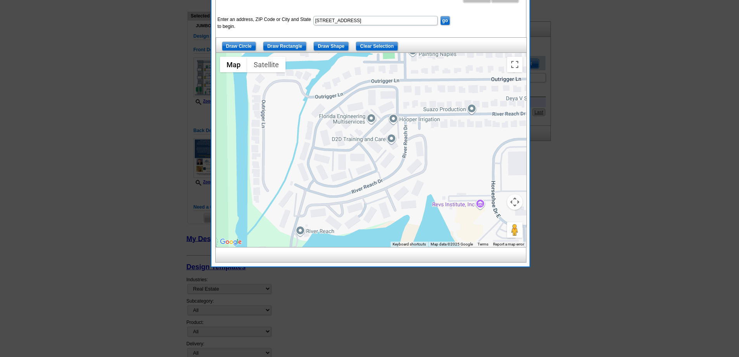
click at [300, 230] on div at bounding box center [371, 150] width 310 height 194
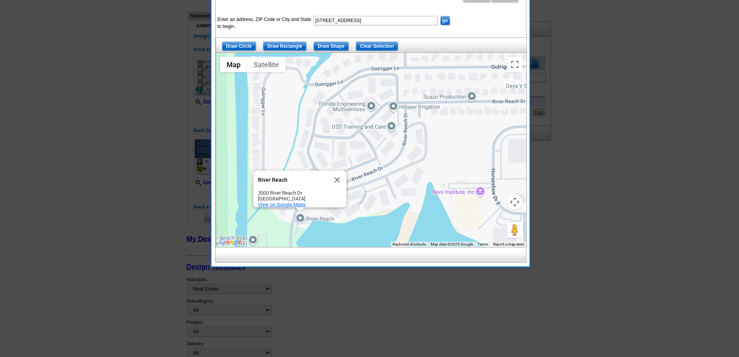
click at [281, 201] on span "View on Google Maps" at bounding box center [282, 204] width 48 height 6
click at [338, 173] on button "Close" at bounding box center [337, 179] width 19 height 19
click at [333, 46] on input "Draw Shape" at bounding box center [331, 46] width 35 height 9
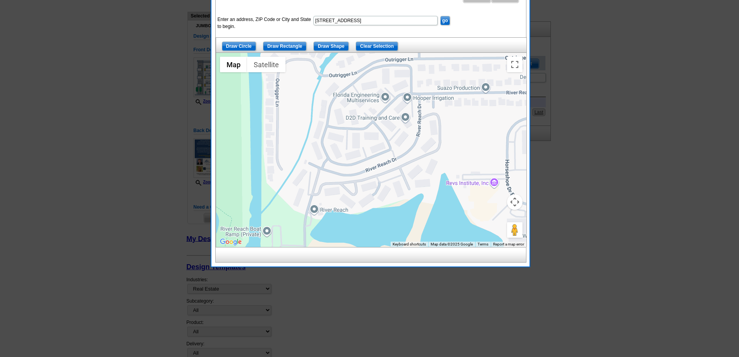
drag, startPoint x: 298, startPoint y: 226, endPoint x: 313, endPoint y: 217, distance: 17.8
click at [313, 217] on div at bounding box center [371, 150] width 310 height 194
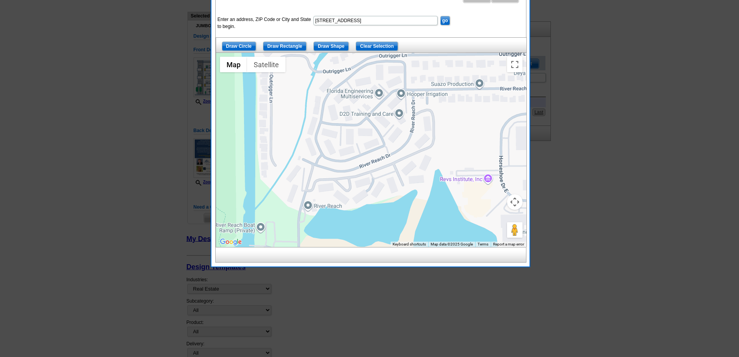
drag, startPoint x: 316, startPoint y: 217, endPoint x: 310, endPoint y: 213, distance: 7.3
click at [310, 213] on div at bounding box center [371, 150] width 310 height 194
click at [336, 47] on input "Draw Shape" at bounding box center [331, 46] width 35 height 9
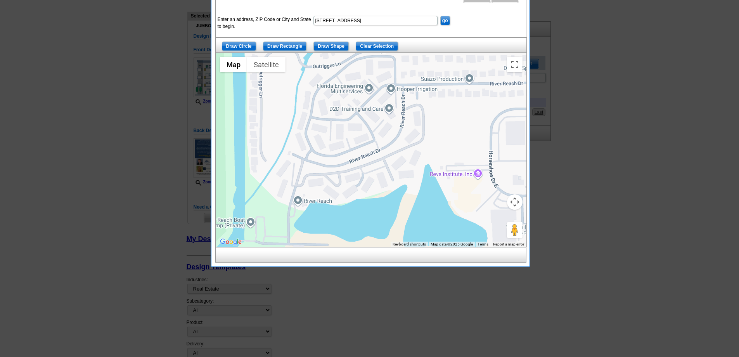
drag, startPoint x: 304, startPoint y: 153, endPoint x: 294, endPoint y: 148, distance: 10.9
click at [294, 148] on div at bounding box center [371, 150] width 310 height 194
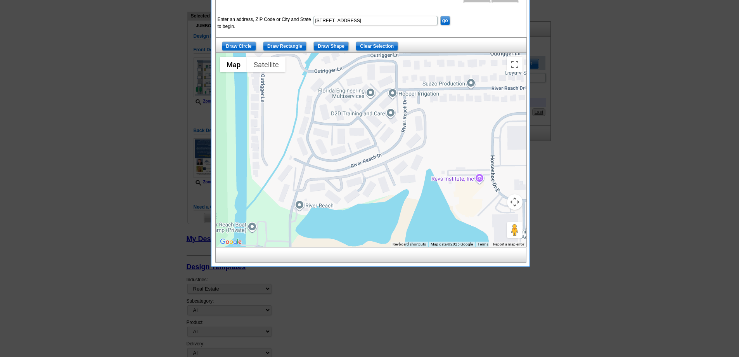
drag, startPoint x: 400, startPoint y: 92, endPoint x: 403, endPoint y: 97, distance: 5.6
click at [403, 97] on div at bounding box center [371, 150] width 310 height 194
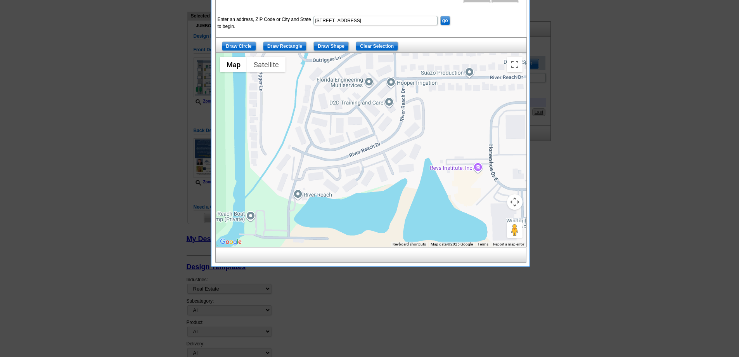
drag, startPoint x: 293, startPoint y: 153, endPoint x: 291, endPoint y: 143, distance: 10.2
click at [291, 143] on div at bounding box center [371, 150] width 310 height 194
click at [338, 46] on input "Draw Shape" at bounding box center [331, 46] width 35 height 9
click at [288, 46] on input "Draw Rectangle" at bounding box center [284, 46] width 43 height 9
click at [334, 46] on input "Draw Shape" at bounding box center [331, 46] width 35 height 9
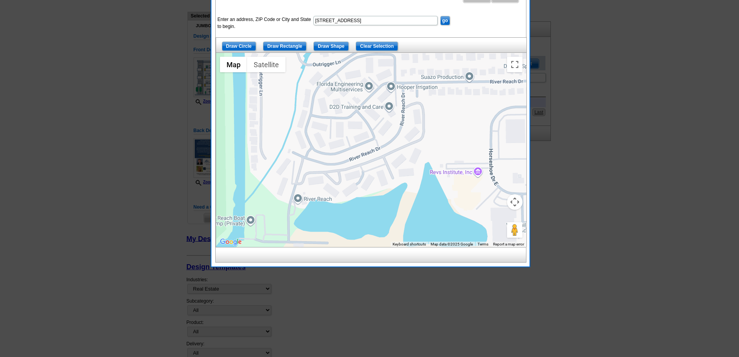
drag, startPoint x: 293, startPoint y: 148, endPoint x: 290, endPoint y: 161, distance: 13.4
click at [291, 161] on div at bounding box center [371, 150] width 310 height 194
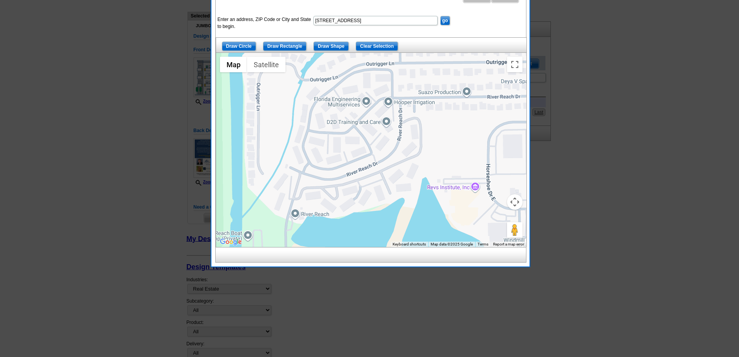
click at [295, 213] on div at bounding box center [371, 150] width 310 height 194
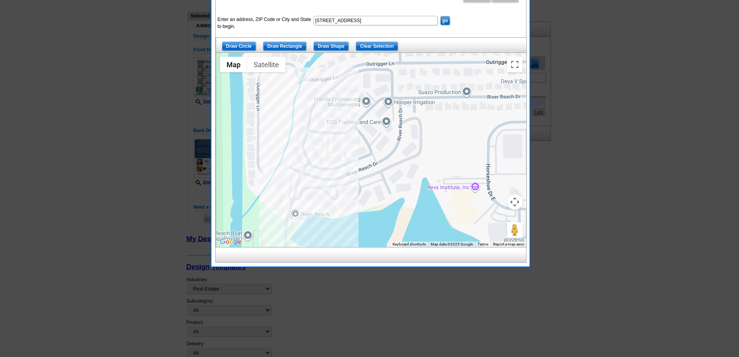
click at [304, 164] on div at bounding box center [371, 150] width 310 height 194
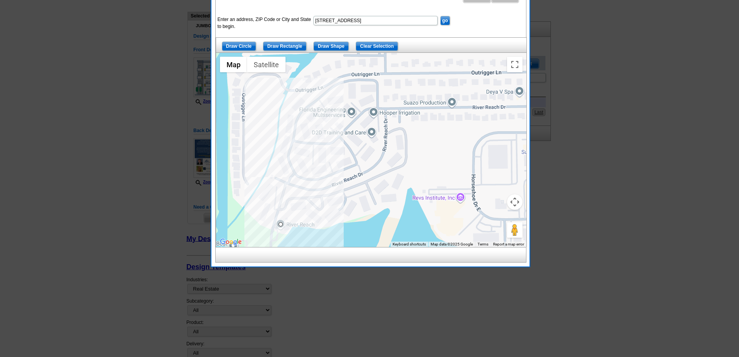
drag, startPoint x: 288, startPoint y: 159, endPoint x: 272, endPoint y: 170, distance: 18.9
click at [272, 170] on div at bounding box center [371, 150] width 310 height 194
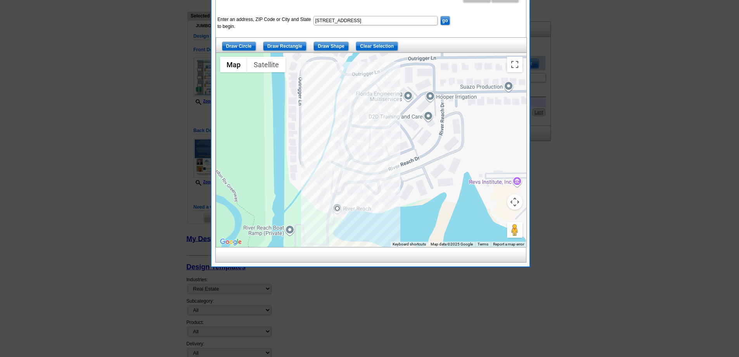
drag, startPoint x: 272, startPoint y: 170, endPoint x: 330, endPoint y: 152, distance: 60.4
click at [330, 152] on div at bounding box center [371, 150] width 310 height 194
click at [329, 152] on div at bounding box center [371, 150] width 310 height 194
click at [329, 151] on div at bounding box center [371, 150] width 310 height 194
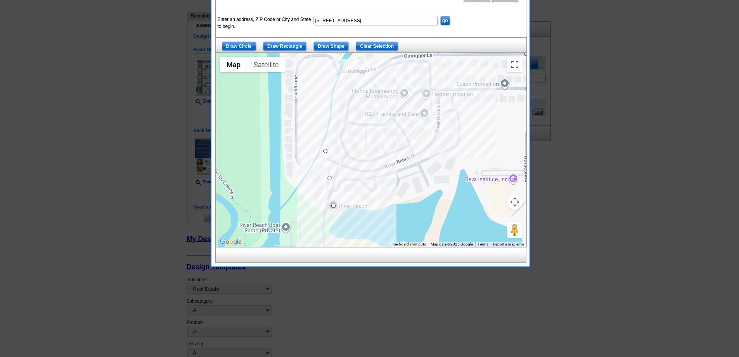
click at [441, 89] on div at bounding box center [371, 150] width 310 height 194
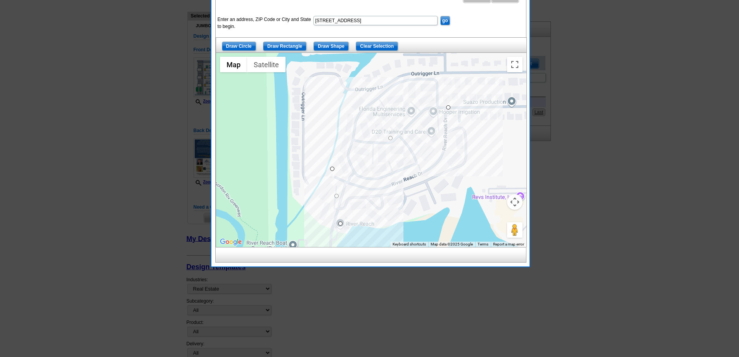
drag, startPoint x: 443, startPoint y: 90, endPoint x: 451, endPoint y: 107, distance: 18.8
click at [451, 107] on div at bounding box center [371, 150] width 310 height 194
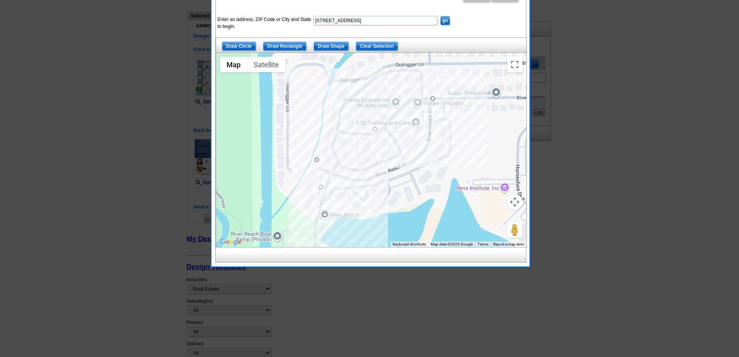
drag, startPoint x: 470, startPoint y: 149, endPoint x: 455, endPoint y: 132, distance: 22.2
click at [452, 136] on div at bounding box center [371, 150] width 310 height 194
click at [461, 125] on div at bounding box center [371, 150] width 310 height 194
click at [462, 129] on div at bounding box center [371, 150] width 310 height 194
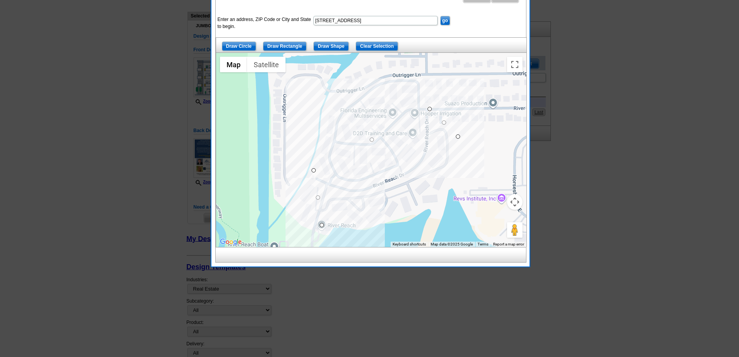
drag, startPoint x: 461, startPoint y: 132, endPoint x: 458, endPoint y: 144, distance: 12.5
click at [458, 144] on div at bounding box center [371, 150] width 310 height 194
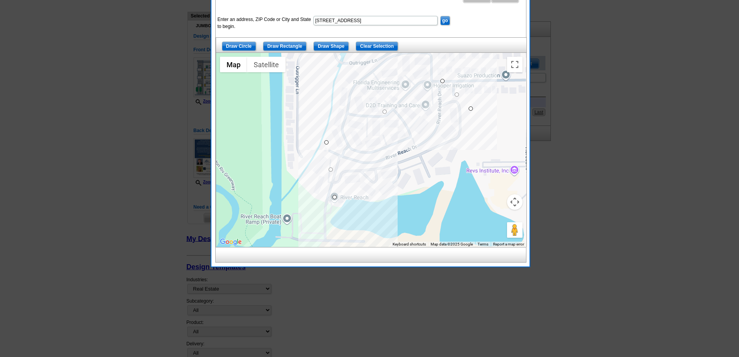
drag, startPoint x: 449, startPoint y: 170, endPoint x: 462, endPoint y: 140, distance: 32.3
click at [462, 140] on div at bounding box center [371, 150] width 310 height 194
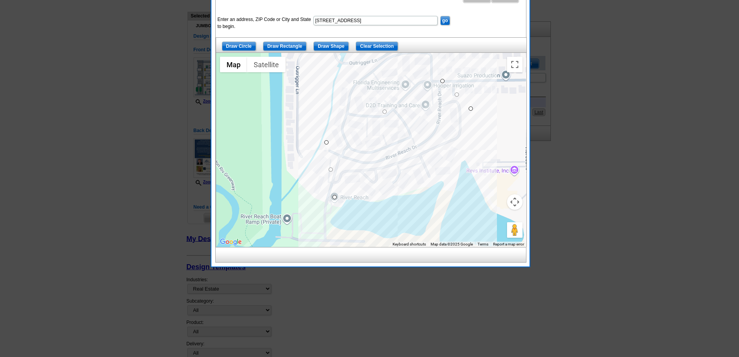
click at [437, 180] on div at bounding box center [371, 150] width 310 height 194
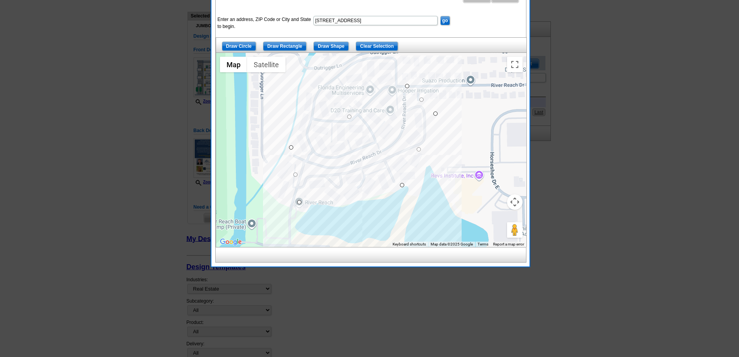
drag, startPoint x: 431, startPoint y: 183, endPoint x: 393, endPoint y: 188, distance: 38.0
click at [393, 188] on div at bounding box center [371, 150] width 310 height 194
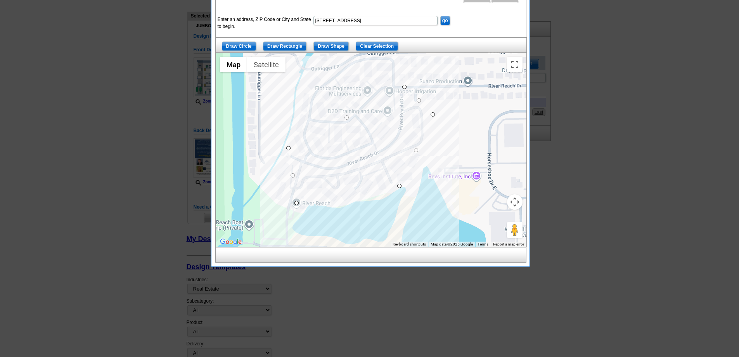
click at [295, 203] on div at bounding box center [371, 150] width 310 height 194
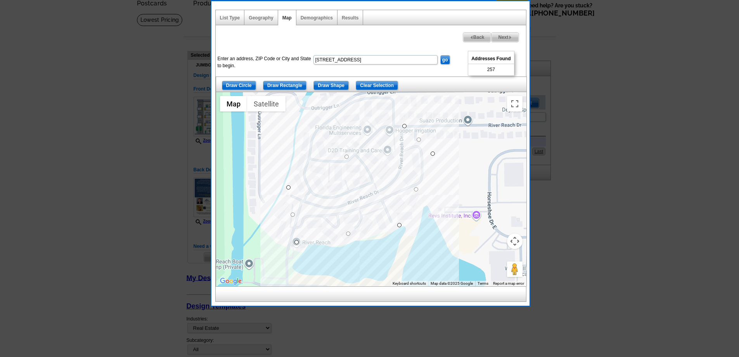
scroll to position [39, 0]
